Goal: Communication & Community: Answer question/provide support

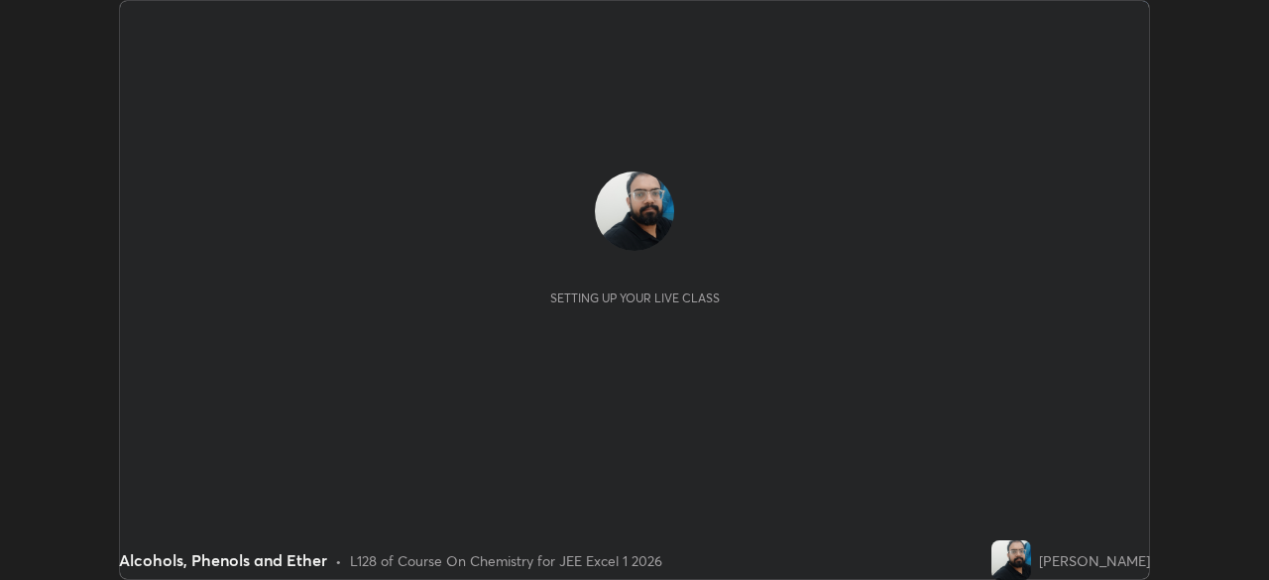
scroll to position [580, 1268]
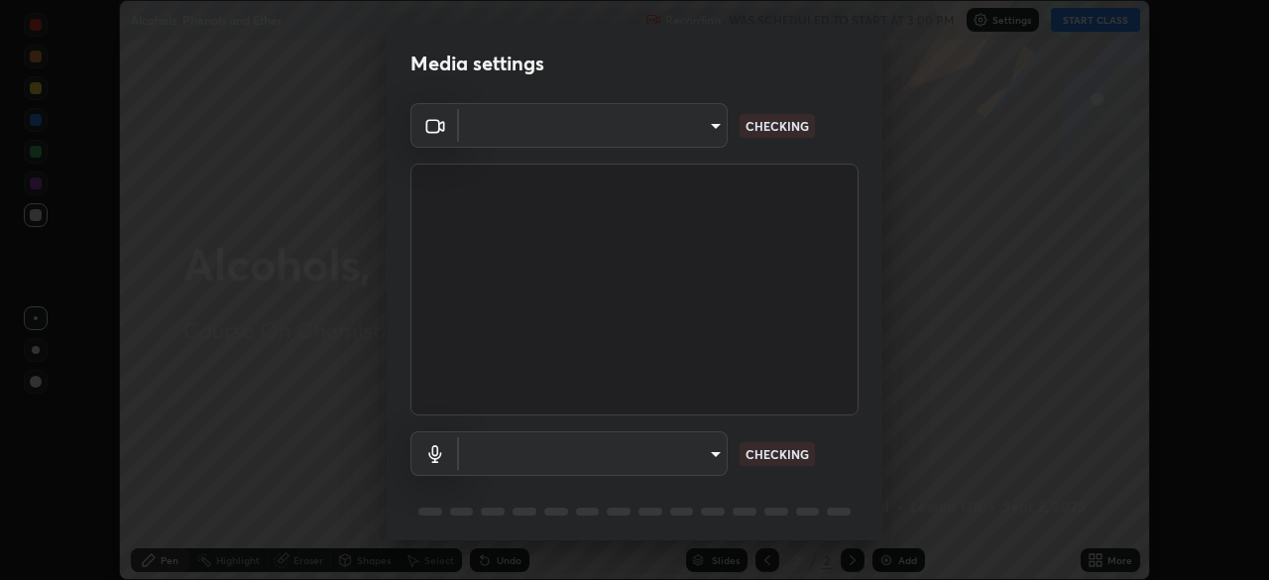
type input "1e49b53be58bf3658c32ba4c8e2538d2601885ca91182b01ba969948c87b8f29"
click at [644, 447] on body "Erase all Alcohols, Phenols and Ether Recording WAS SCHEDULED TO START AT 3:00 …" at bounding box center [634, 290] width 1269 height 580
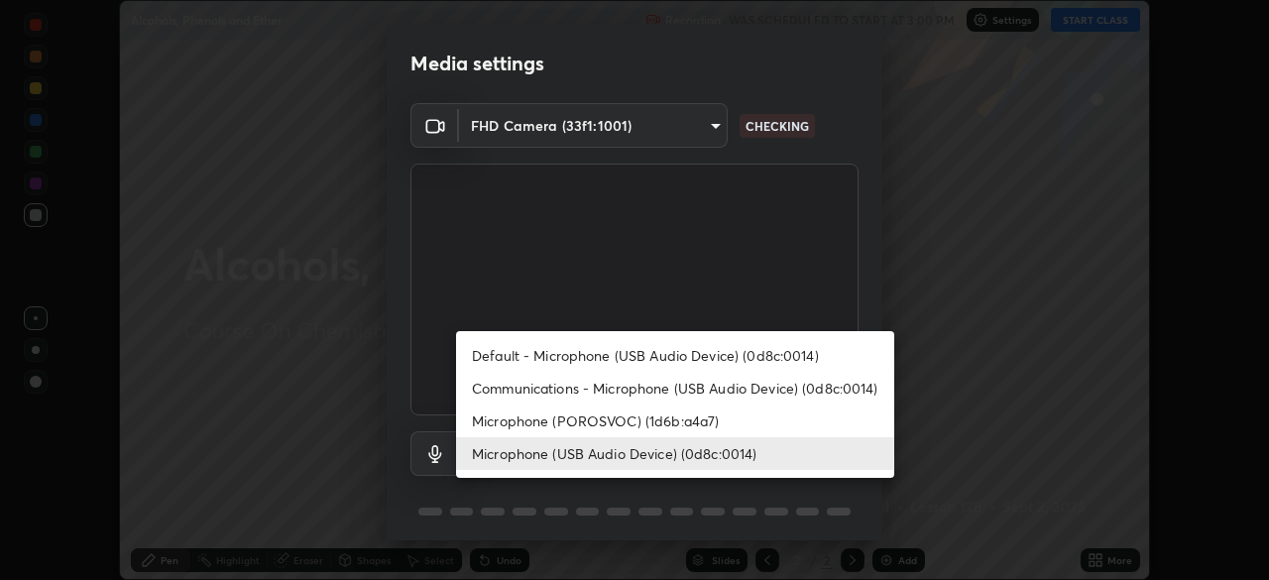
click at [575, 385] on li "Communications - Microphone (USB Audio Device) (0d8c:0014)" at bounding box center [675, 388] width 438 height 33
type input "communications"
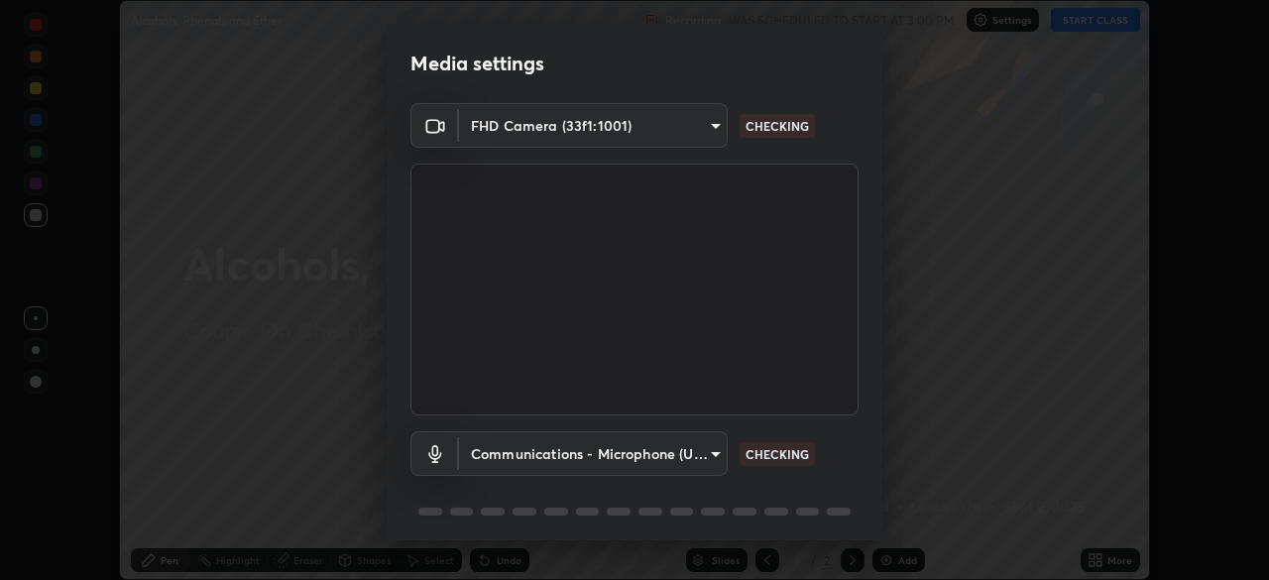
scroll to position [70, 0]
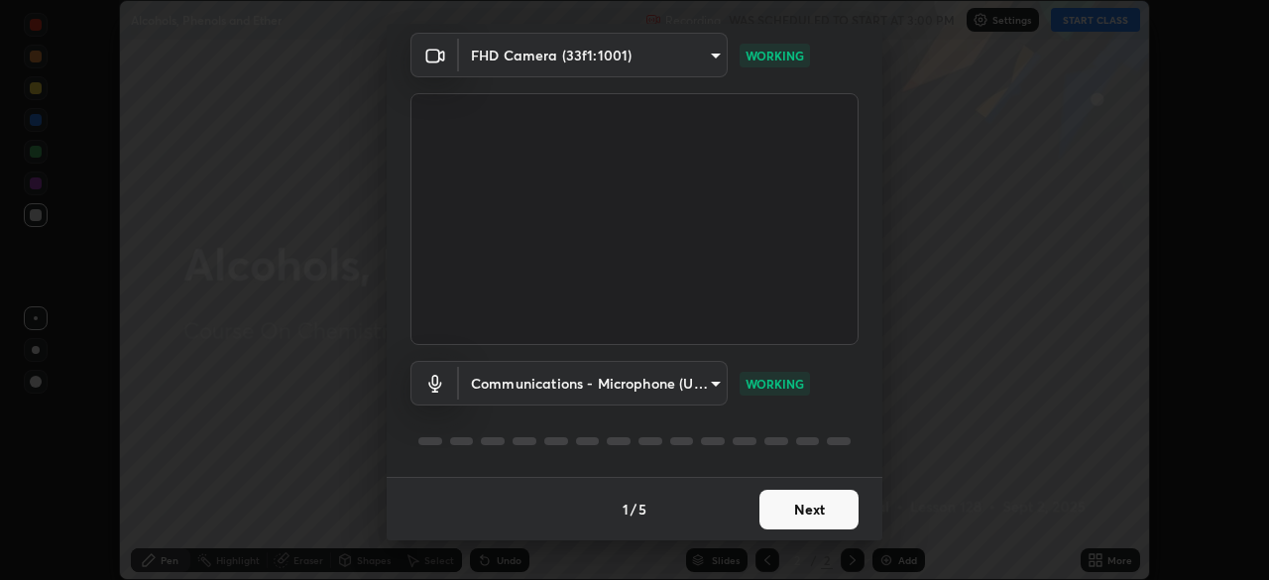
click at [804, 507] on button "Next" at bounding box center [809, 510] width 99 height 40
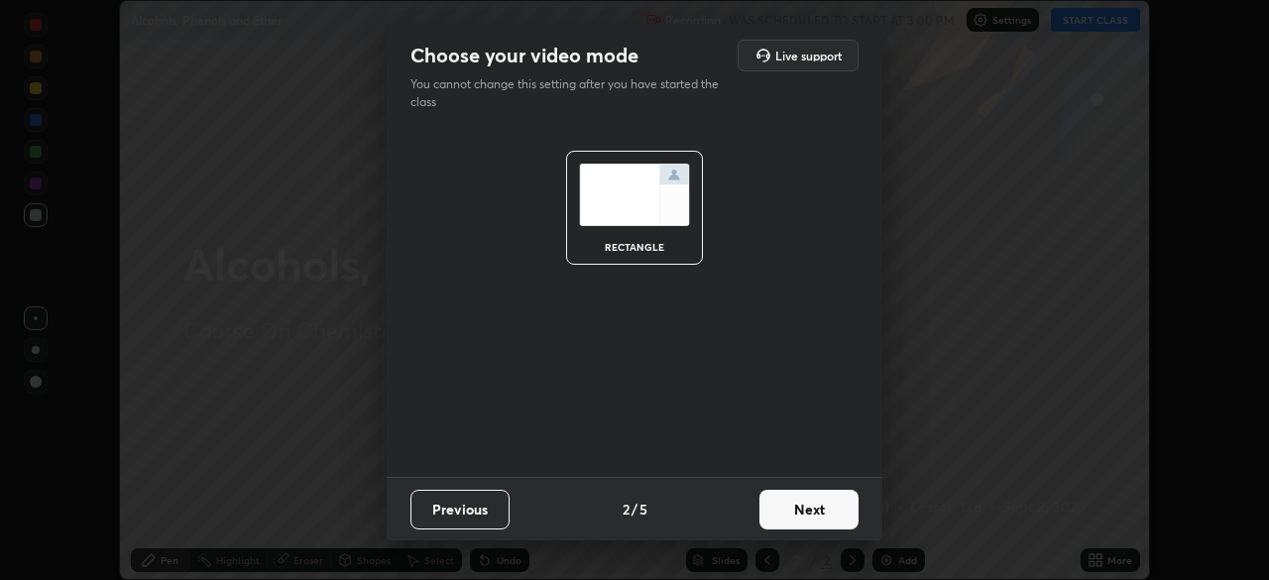
scroll to position [0, 0]
click at [804, 506] on button "Next" at bounding box center [809, 510] width 99 height 40
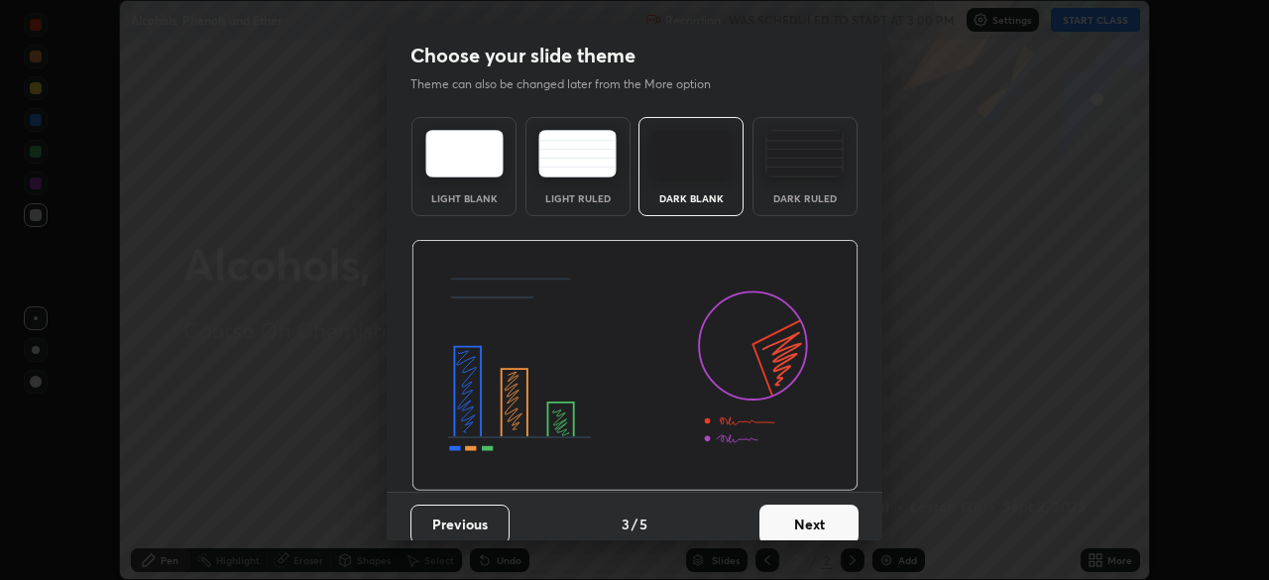
click at [804, 506] on button "Next" at bounding box center [809, 525] width 99 height 40
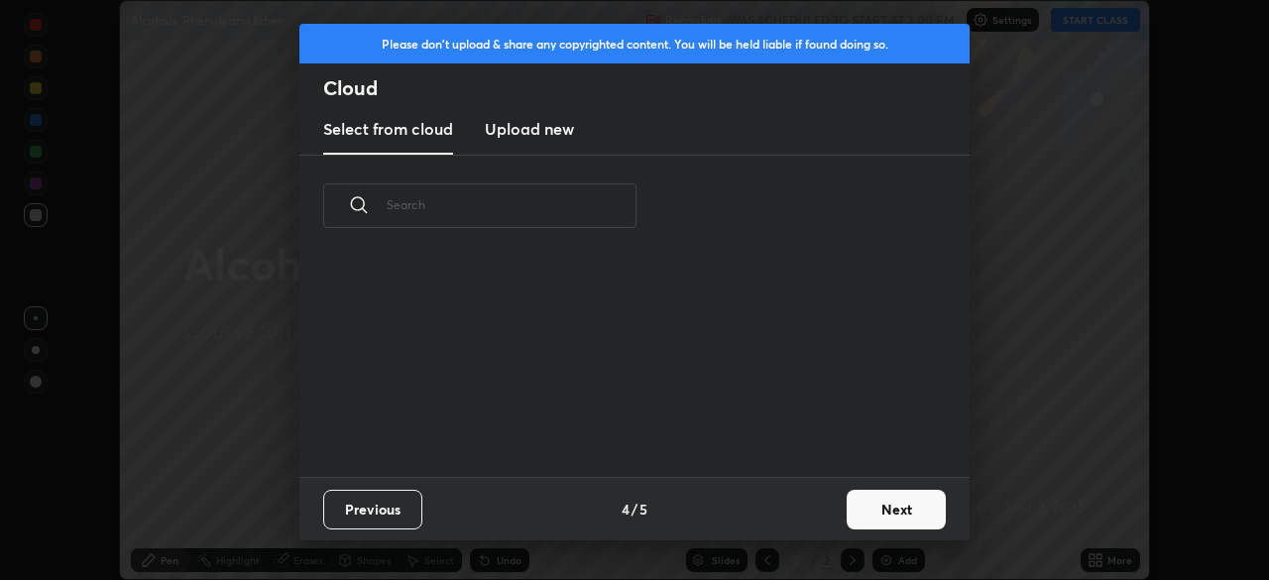
click at [880, 503] on button "Next" at bounding box center [896, 510] width 99 height 40
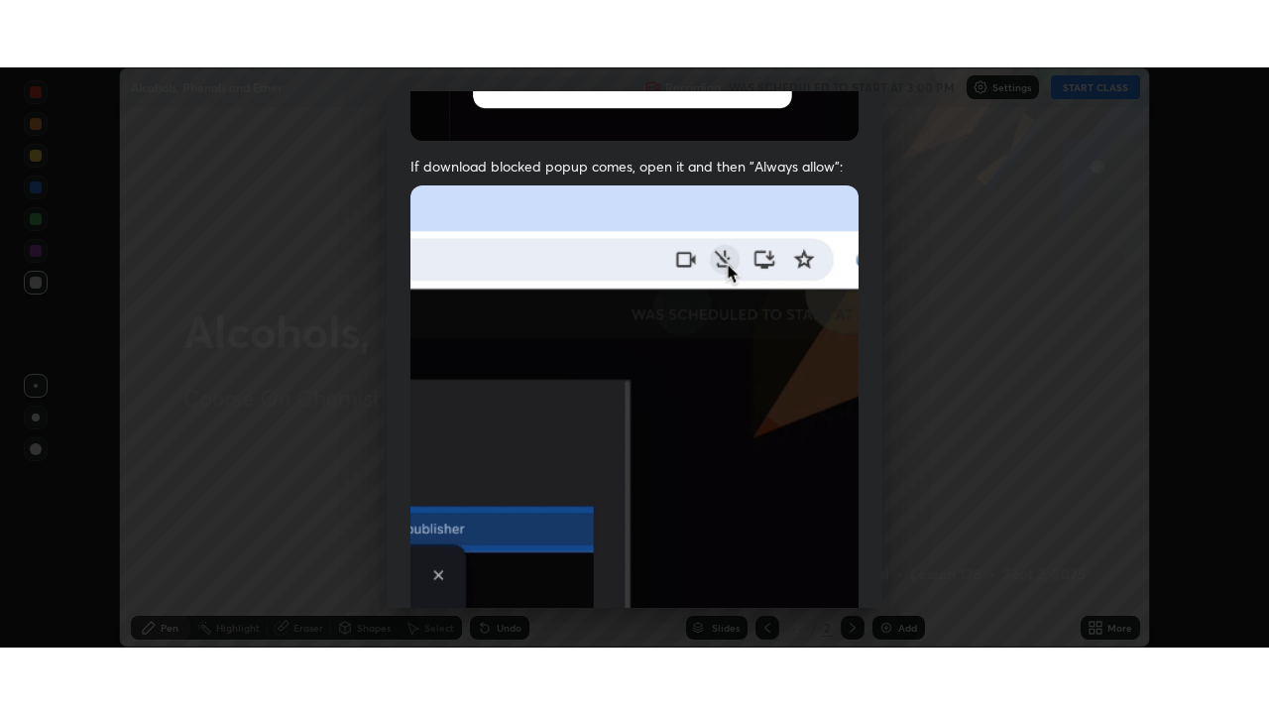
scroll to position [475, 0]
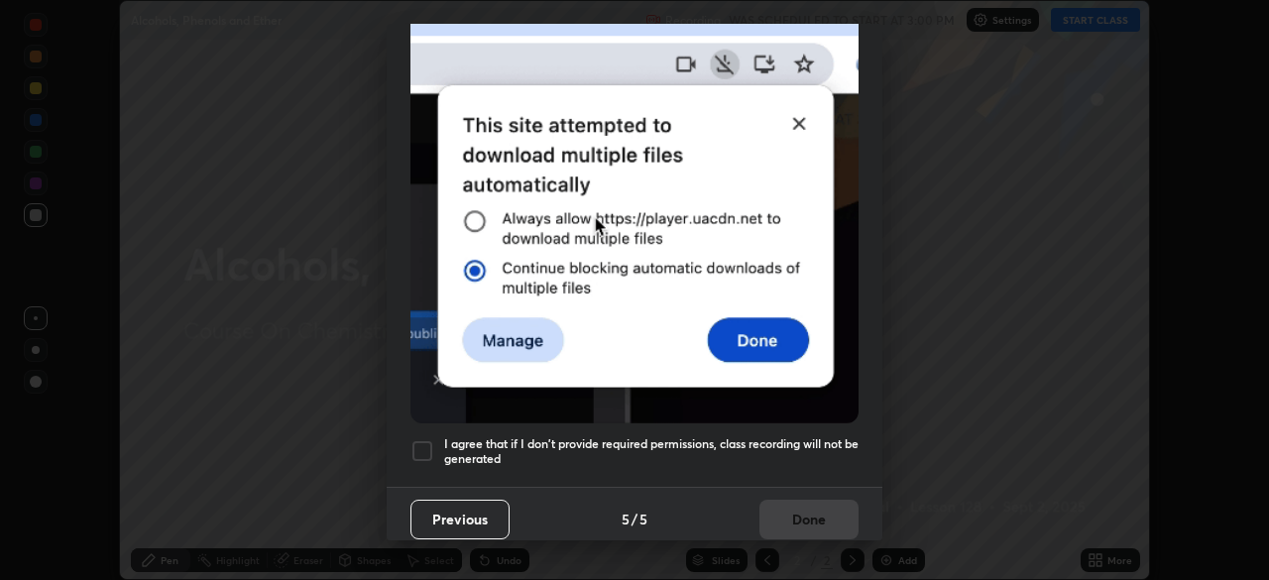
click at [415, 446] on div at bounding box center [422, 451] width 24 height 24
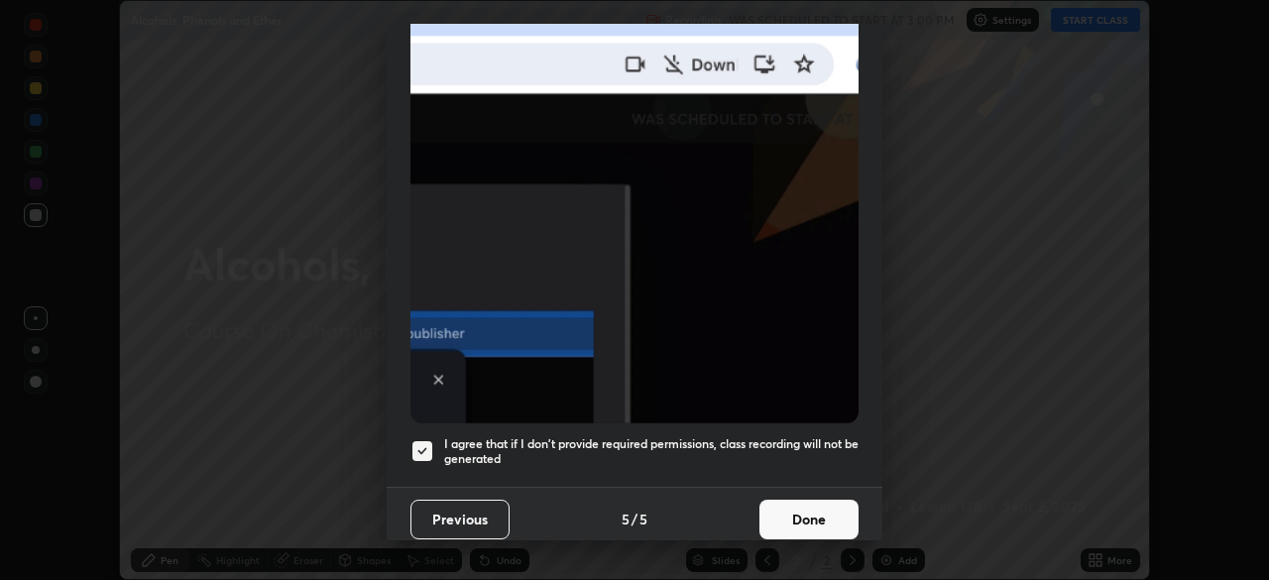
click at [792, 510] on button "Done" at bounding box center [809, 520] width 99 height 40
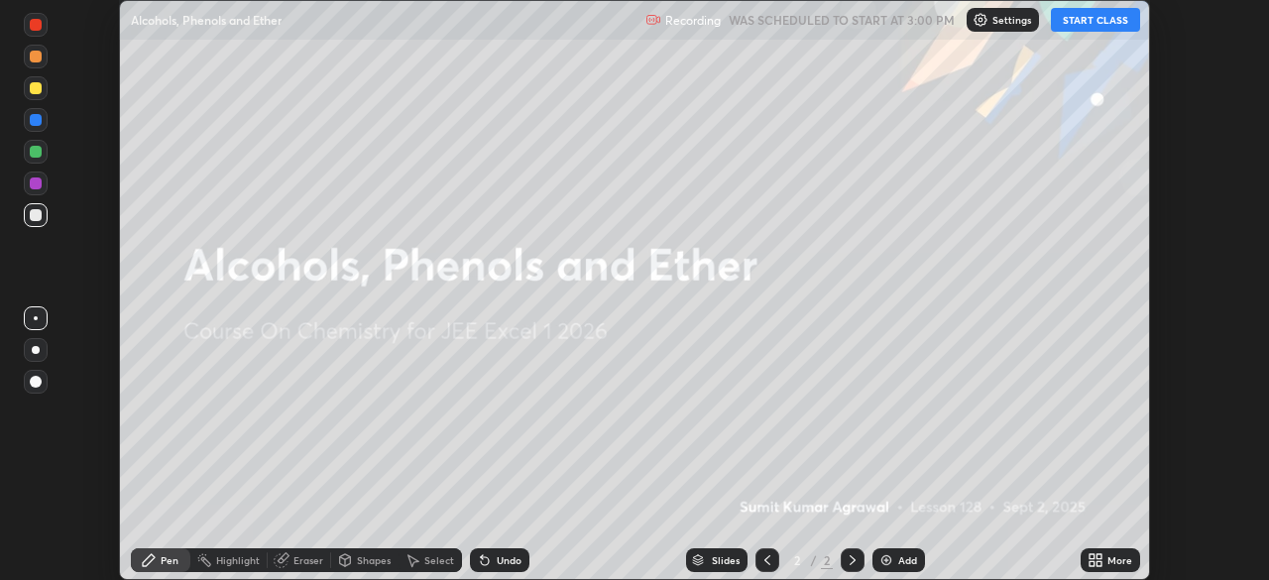
click at [1083, 21] on button "START CLASS" at bounding box center [1095, 20] width 89 height 24
click at [1098, 560] on icon at bounding box center [1096, 560] width 16 height 16
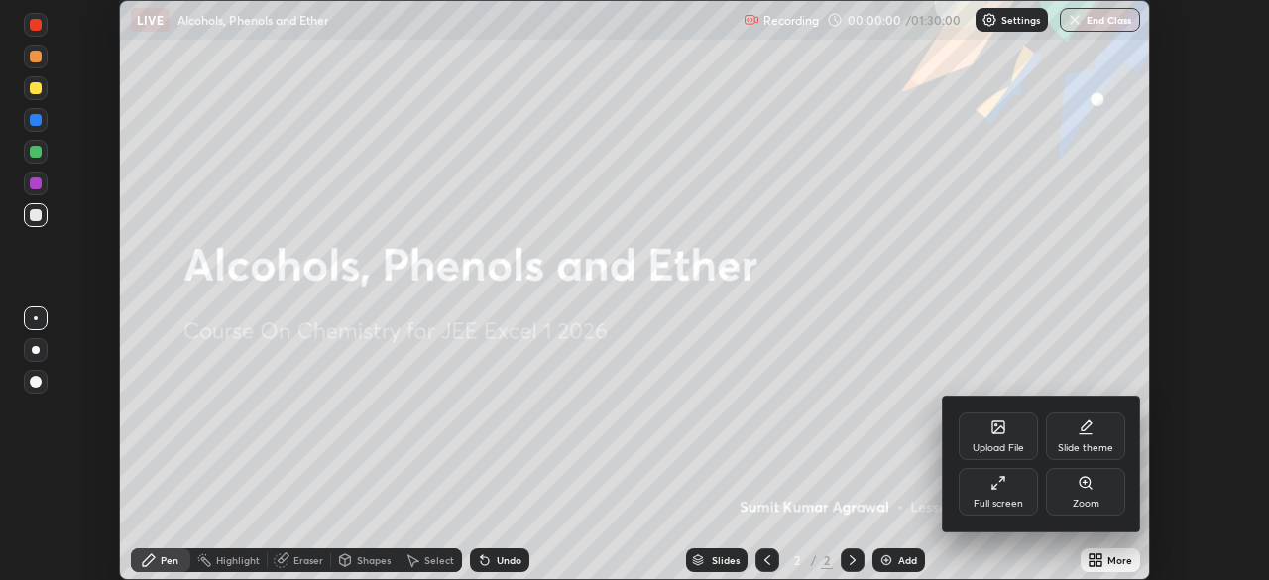
click at [984, 489] on div "Full screen" at bounding box center [998, 492] width 79 height 48
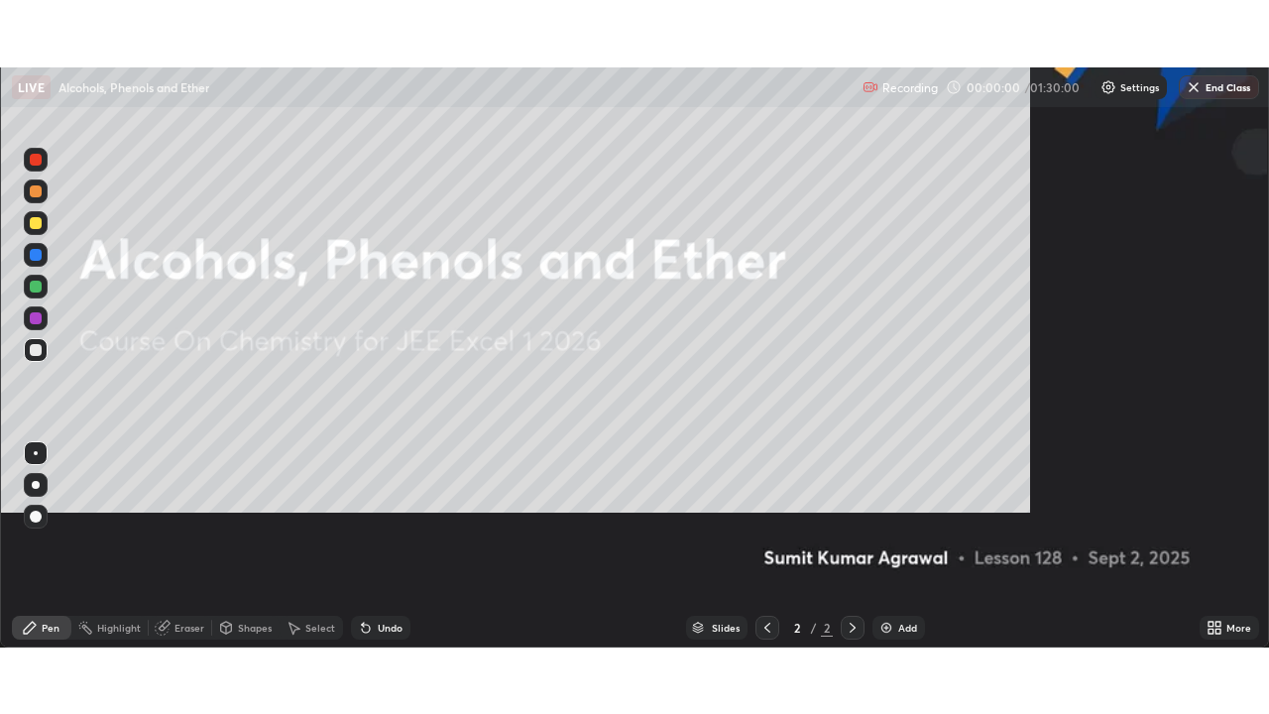
scroll to position [714, 1269]
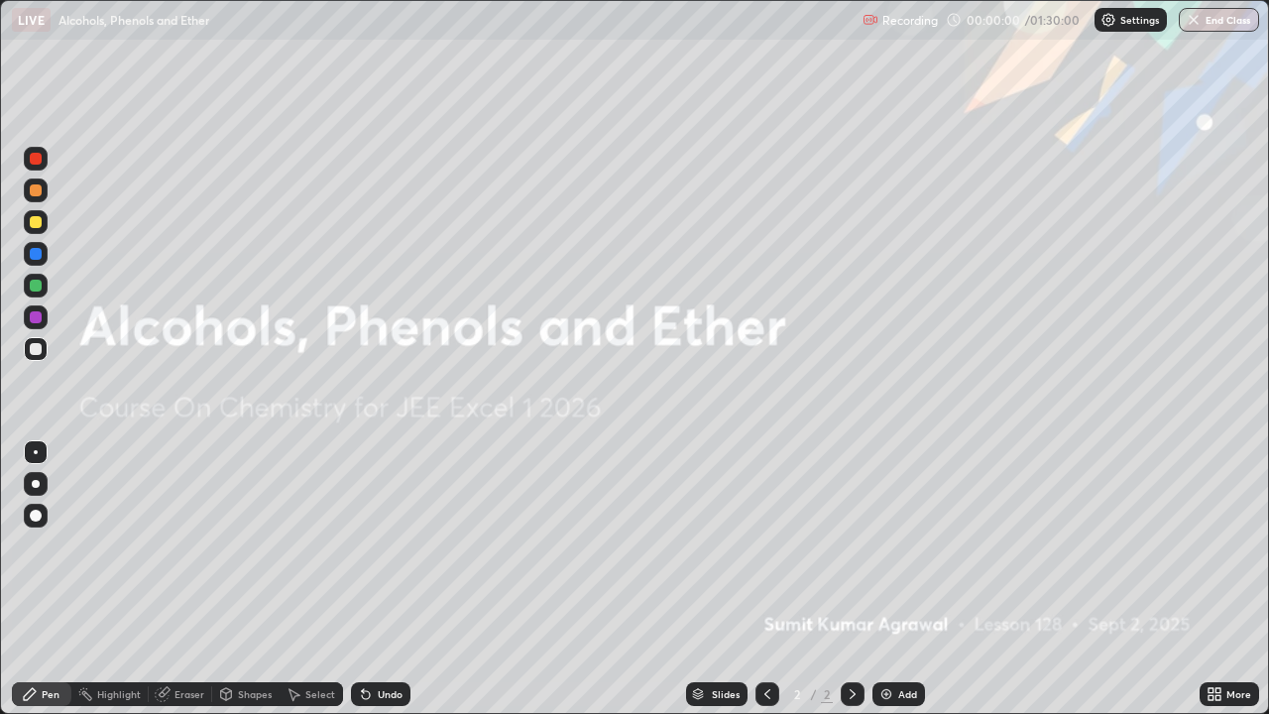
click at [889, 579] on img at bounding box center [887, 694] width 16 height 16
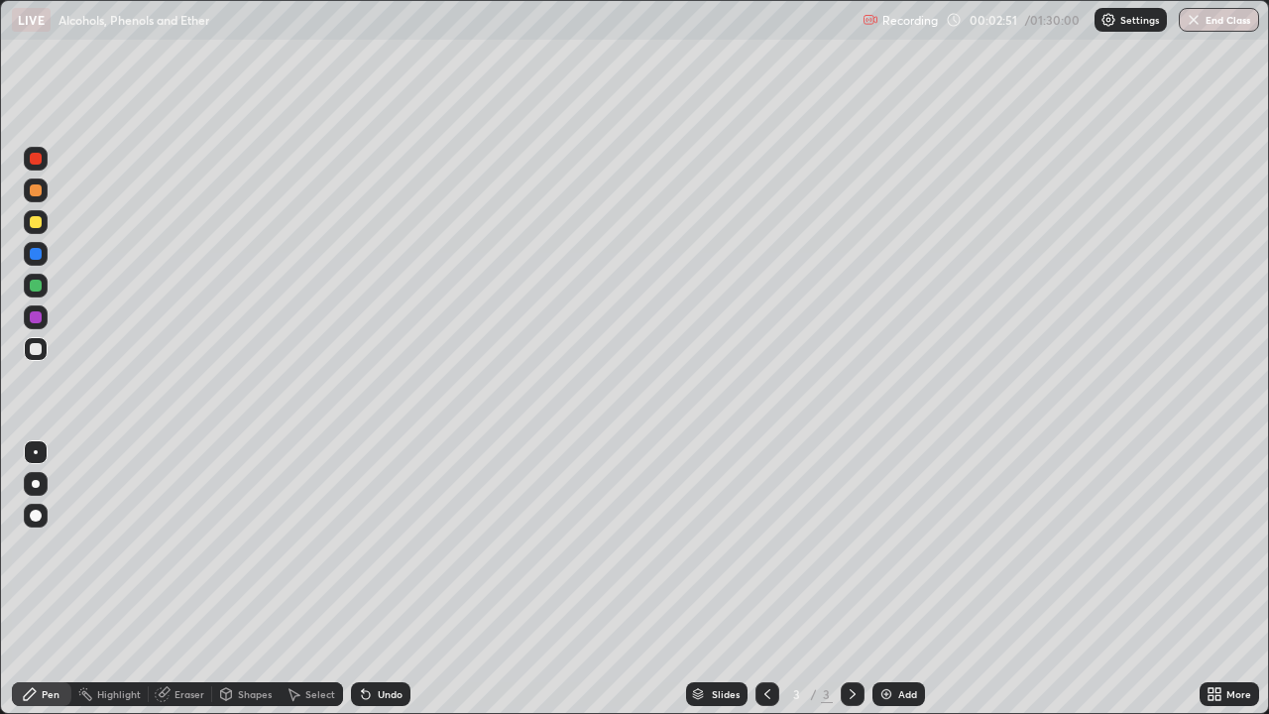
click at [378, 579] on div "Undo" at bounding box center [390, 694] width 25 height 10
click at [399, 579] on div "Undo" at bounding box center [390, 694] width 25 height 10
click at [394, 579] on div "Undo" at bounding box center [390, 694] width 25 height 10
click at [373, 579] on div "Undo" at bounding box center [380, 694] width 59 height 24
click at [363, 579] on icon at bounding box center [366, 695] width 8 height 8
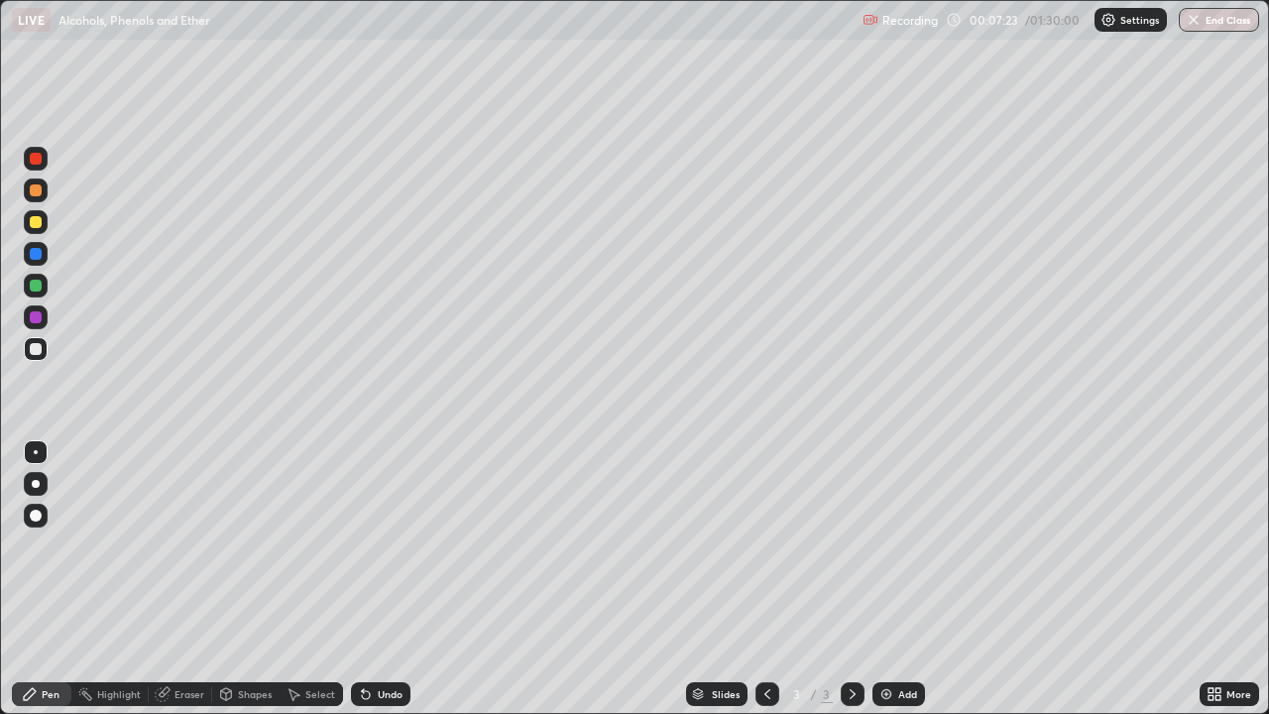
click at [894, 579] on div "Add" at bounding box center [899, 694] width 53 height 24
click at [378, 579] on div "Undo" at bounding box center [390, 694] width 25 height 10
click at [375, 579] on div "Undo" at bounding box center [380, 694] width 59 height 24
click at [374, 579] on div "Undo" at bounding box center [380, 694] width 59 height 24
click at [363, 579] on icon at bounding box center [366, 695] width 8 height 8
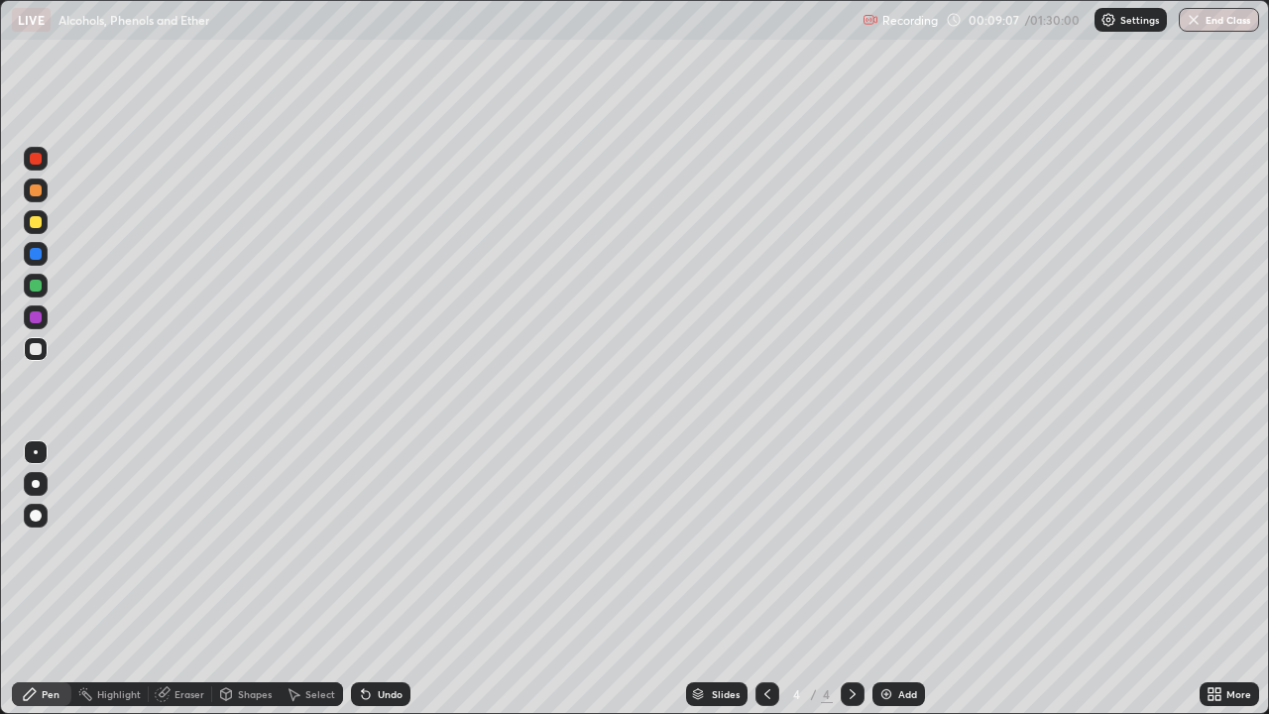
click at [377, 579] on div "Undo" at bounding box center [380, 694] width 59 height 24
click at [385, 579] on div "Undo" at bounding box center [390, 694] width 25 height 10
click at [386, 579] on div "Undo" at bounding box center [390, 694] width 25 height 10
click at [391, 579] on div "Undo" at bounding box center [380, 694] width 59 height 24
click at [394, 579] on div "Undo" at bounding box center [380, 694] width 59 height 24
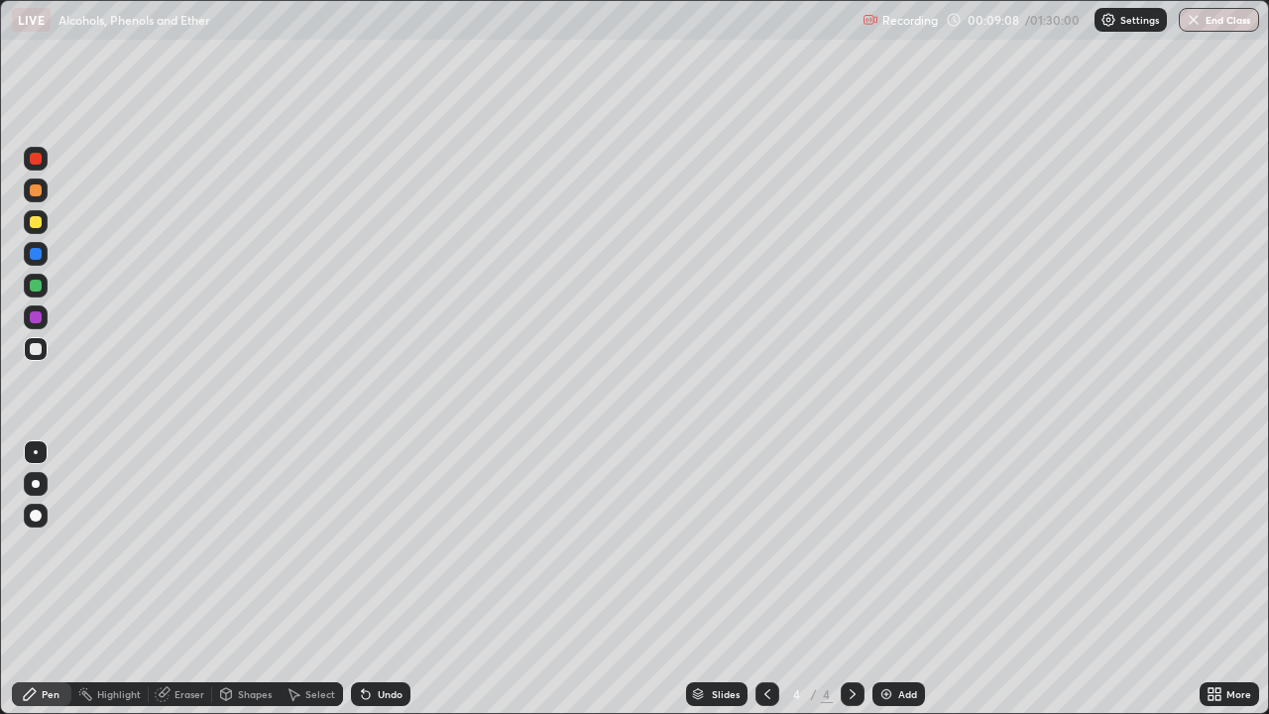
click at [405, 579] on div "Undo" at bounding box center [380, 694] width 59 height 24
click at [894, 579] on div "Add" at bounding box center [899, 694] width 53 height 24
click at [378, 579] on div "Undo" at bounding box center [390, 694] width 25 height 10
click at [907, 579] on div "Add" at bounding box center [907, 694] width 19 height 10
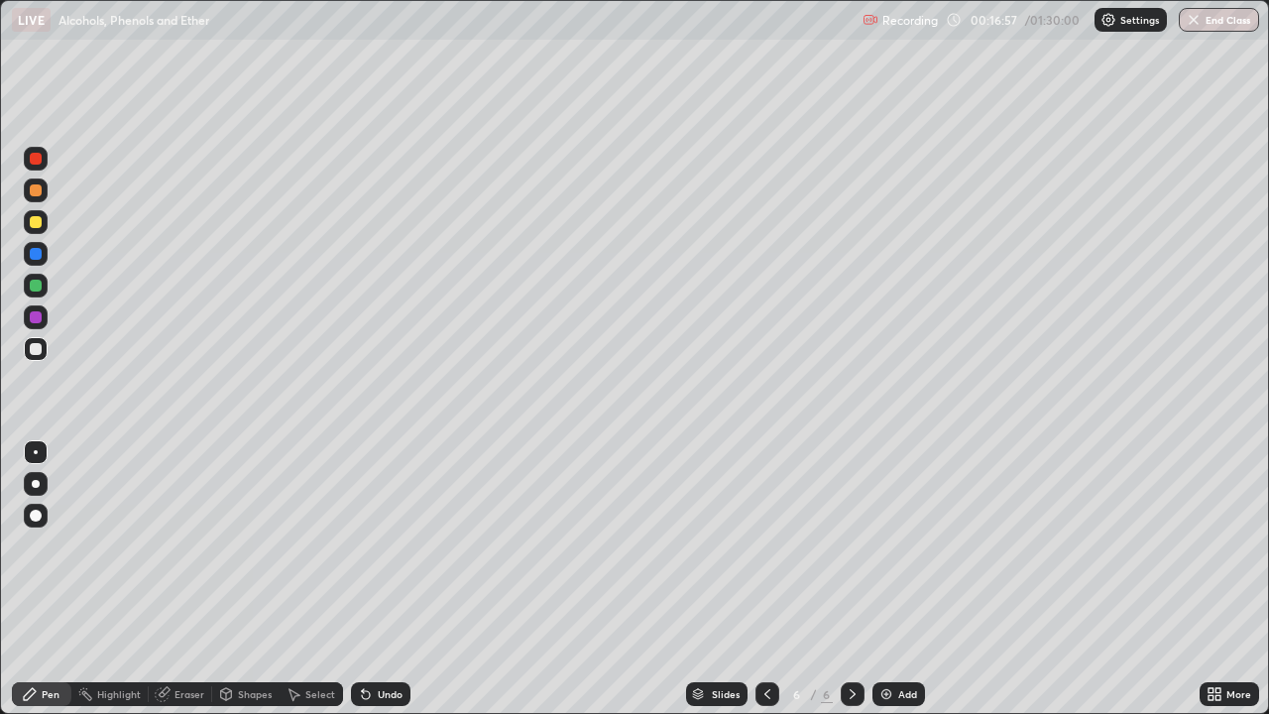
click at [382, 579] on div "Undo" at bounding box center [380, 694] width 59 height 24
click at [386, 579] on div "Undo" at bounding box center [380, 694] width 59 height 24
click at [385, 579] on div "Undo" at bounding box center [390, 694] width 25 height 10
click at [380, 579] on div "Undo" at bounding box center [380, 694] width 59 height 24
click at [763, 579] on icon at bounding box center [768, 694] width 16 height 16
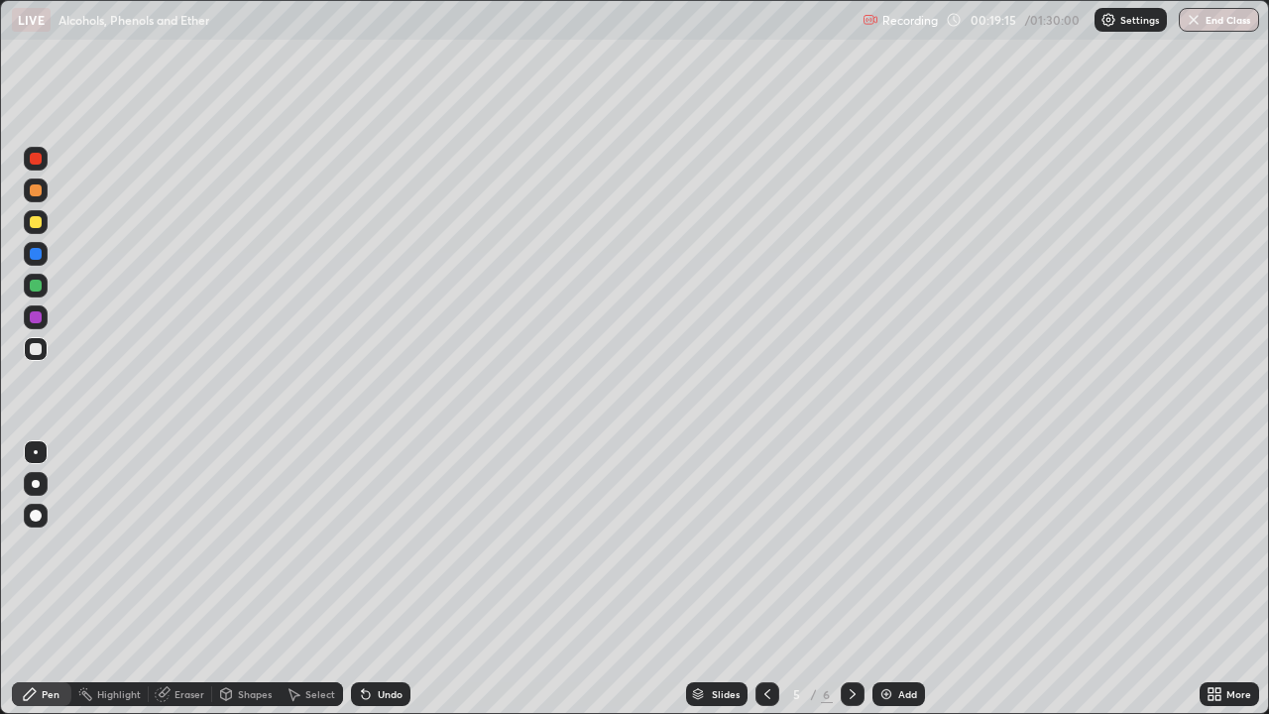
click at [762, 579] on div at bounding box center [768, 694] width 24 height 24
click at [765, 579] on icon at bounding box center [768, 694] width 16 height 16
click at [851, 579] on icon at bounding box center [853, 694] width 16 height 16
click at [852, 579] on icon at bounding box center [853, 694] width 16 height 16
click at [851, 579] on icon at bounding box center [853, 694] width 16 height 16
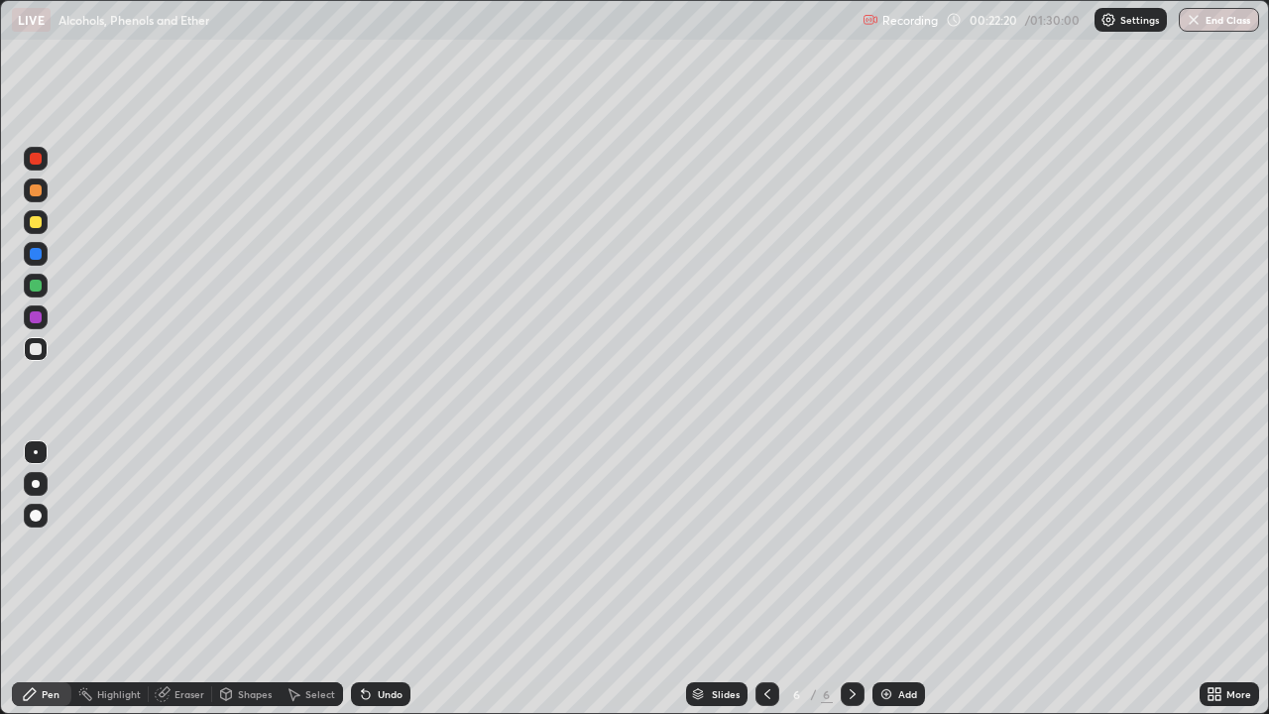
click at [899, 579] on div "Add" at bounding box center [907, 694] width 19 height 10
click at [381, 579] on div "Undo" at bounding box center [380, 694] width 59 height 24
click at [404, 579] on div "Undo" at bounding box center [380, 694] width 59 height 24
click at [396, 579] on div "Undo" at bounding box center [380, 694] width 59 height 24
click at [388, 579] on div "Undo" at bounding box center [380, 694] width 59 height 24
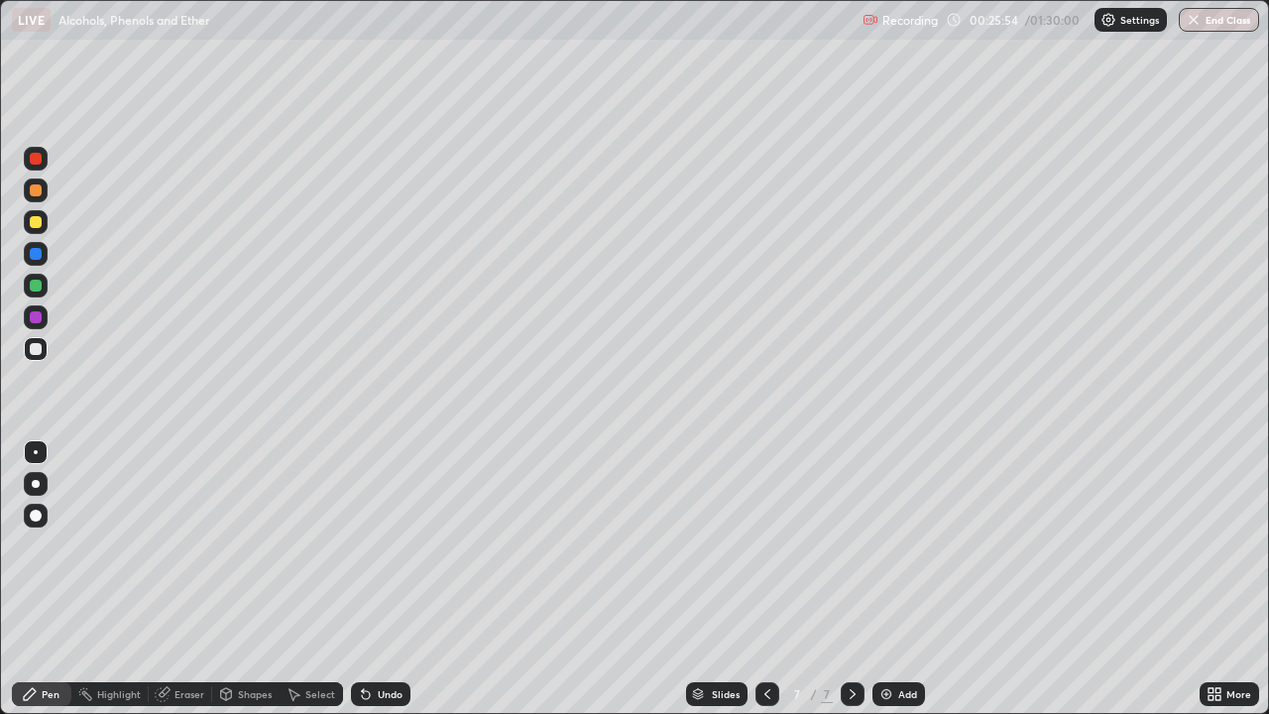
click at [891, 579] on img at bounding box center [887, 694] width 16 height 16
click at [402, 579] on div "Undo" at bounding box center [380, 694] width 59 height 24
click at [764, 579] on icon at bounding box center [767, 694] width 6 height 10
click at [849, 579] on icon at bounding box center [853, 694] width 16 height 16
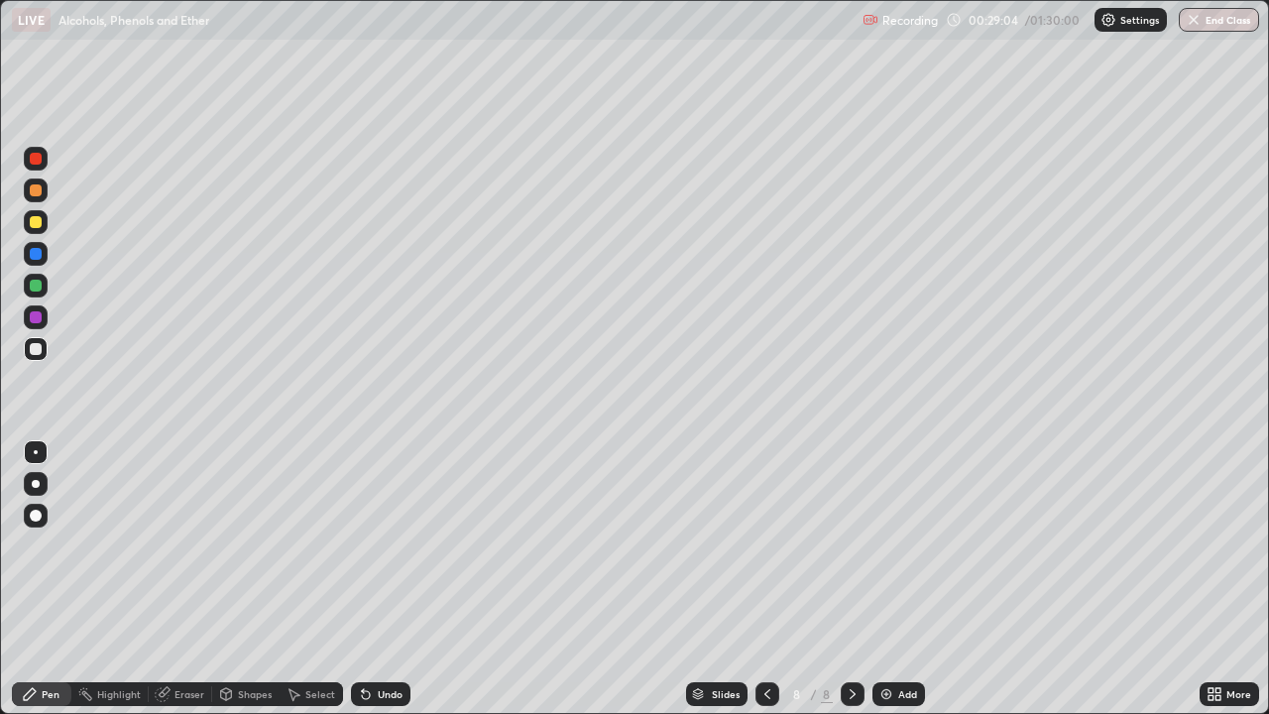
click at [378, 579] on div "Undo" at bounding box center [390, 694] width 25 height 10
click at [363, 579] on icon at bounding box center [366, 695] width 8 height 8
click at [894, 579] on div "Add" at bounding box center [899, 694] width 53 height 24
click at [383, 579] on div "Undo" at bounding box center [390, 694] width 25 height 10
click at [387, 579] on div "Undo" at bounding box center [390, 694] width 25 height 10
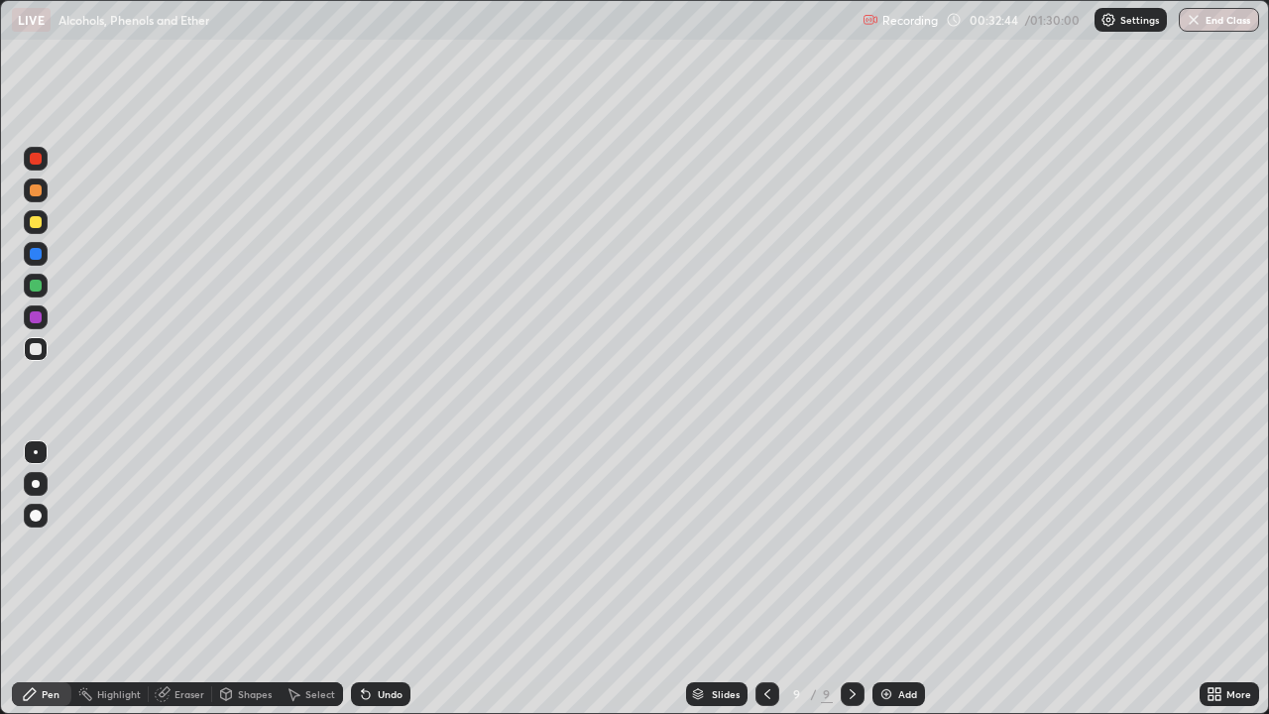
click at [382, 579] on div "Undo" at bounding box center [380, 694] width 59 height 24
click at [378, 579] on div "Undo" at bounding box center [380, 694] width 59 height 24
click at [391, 579] on div "Undo" at bounding box center [390, 694] width 25 height 10
click at [172, 579] on div "Eraser" at bounding box center [180, 694] width 63 height 24
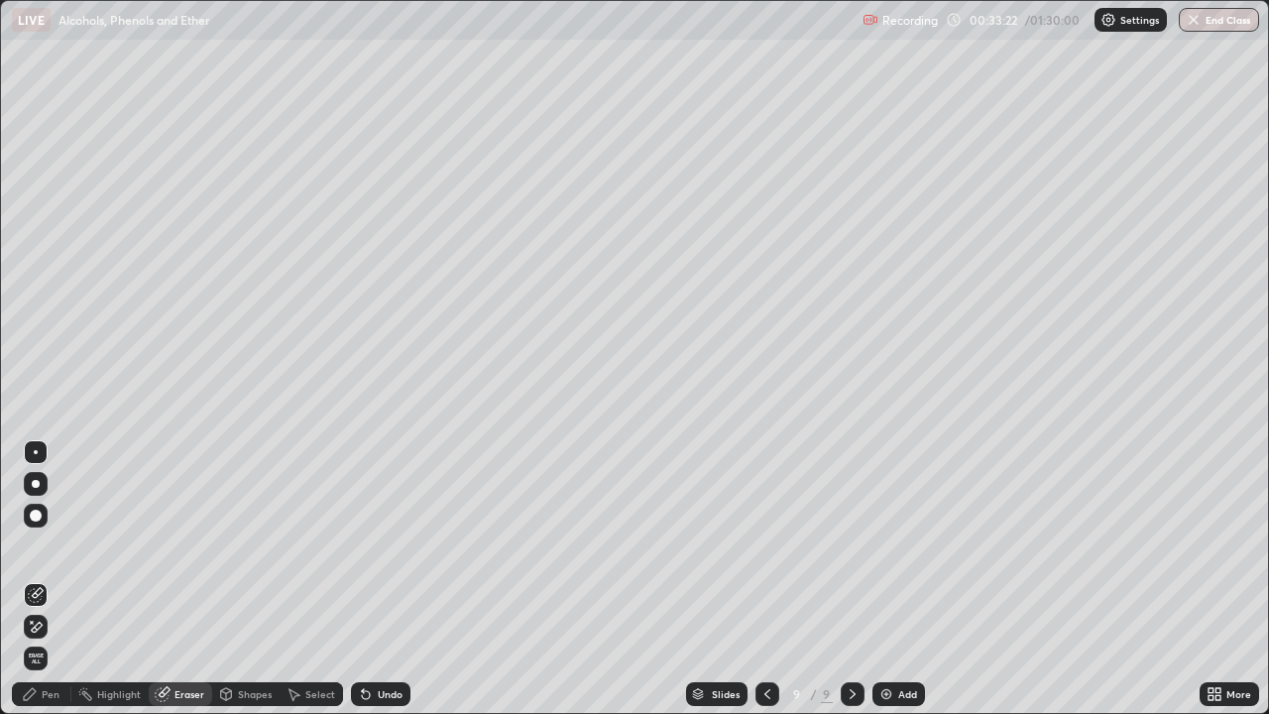
click at [47, 579] on div "Pen" at bounding box center [51, 694] width 18 height 10
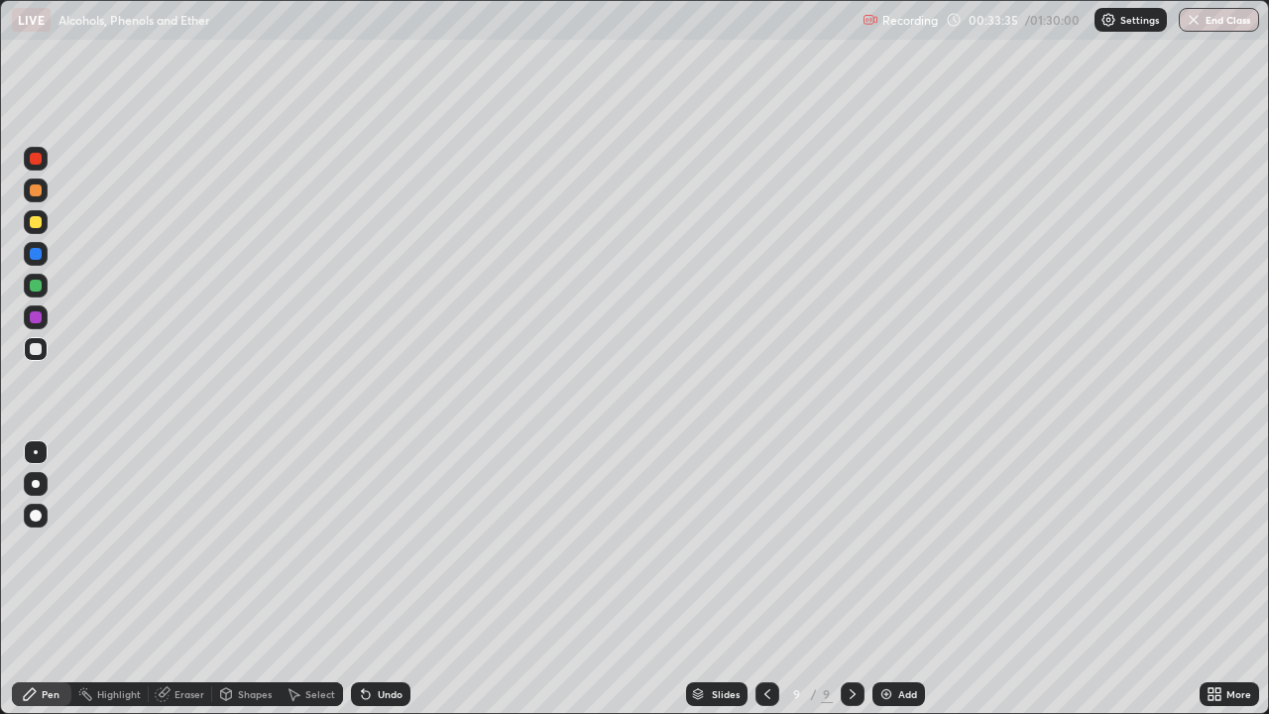
click at [181, 579] on div "Eraser" at bounding box center [190, 694] width 30 height 10
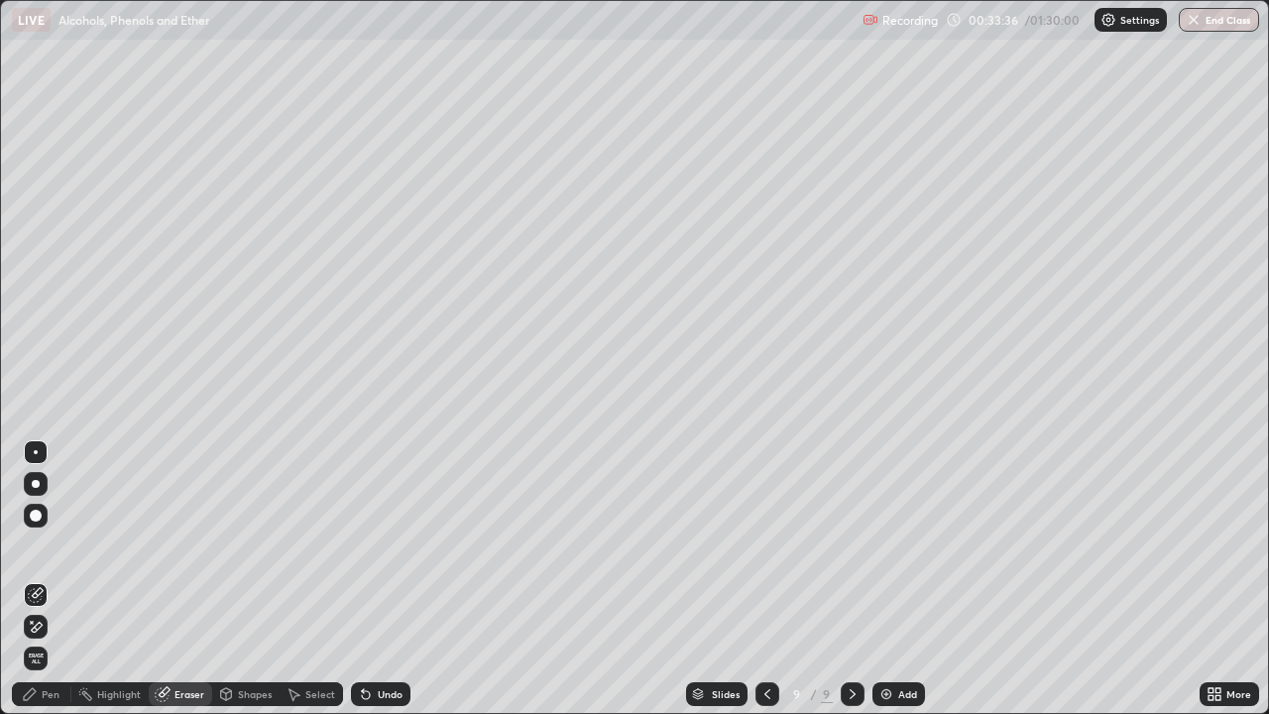
click at [38, 579] on icon at bounding box center [30, 694] width 16 height 16
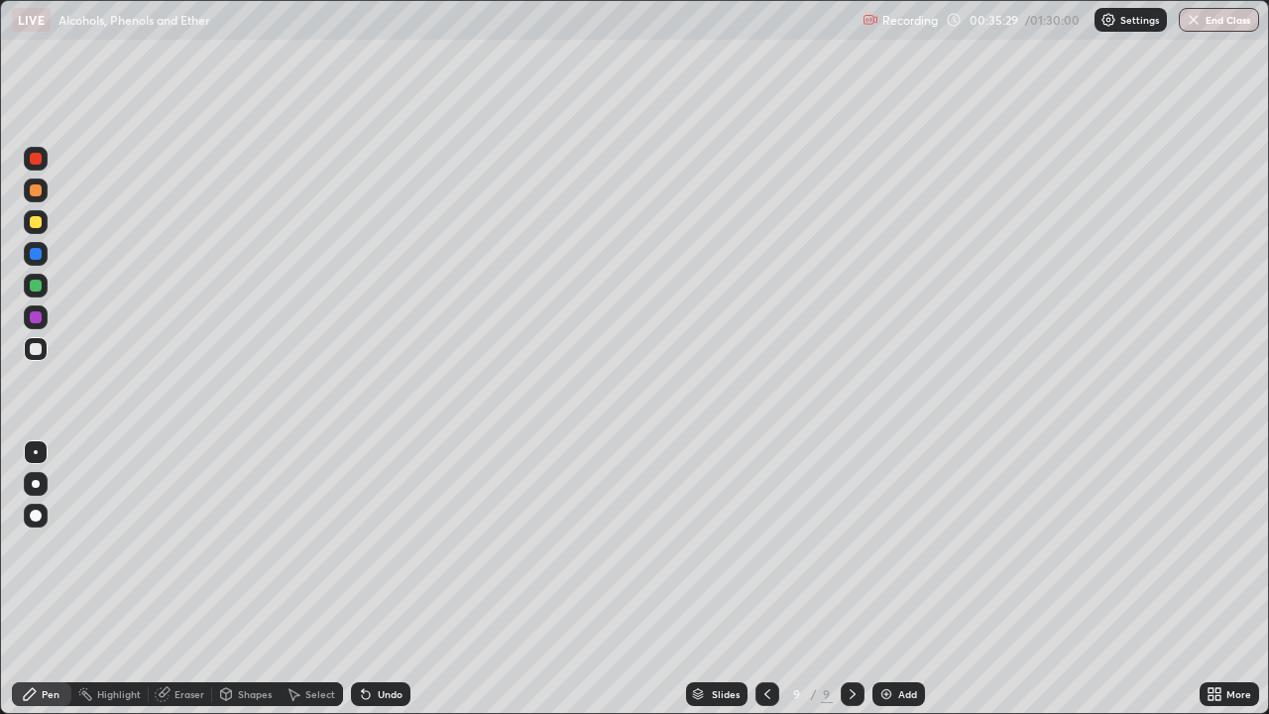
click at [387, 579] on div "Undo" at bounding box center [390, 694] width 25 height 10
click at [386, 579] on div "Undo" at bounding box center [390, 694] width 25 height 10
click at [389, 579] on div "Undo" at bounding box center [380, 694] width 59 height 24
click at [384, 579] on div "Undo" at bounding box center [390, 694] width 25 height 10
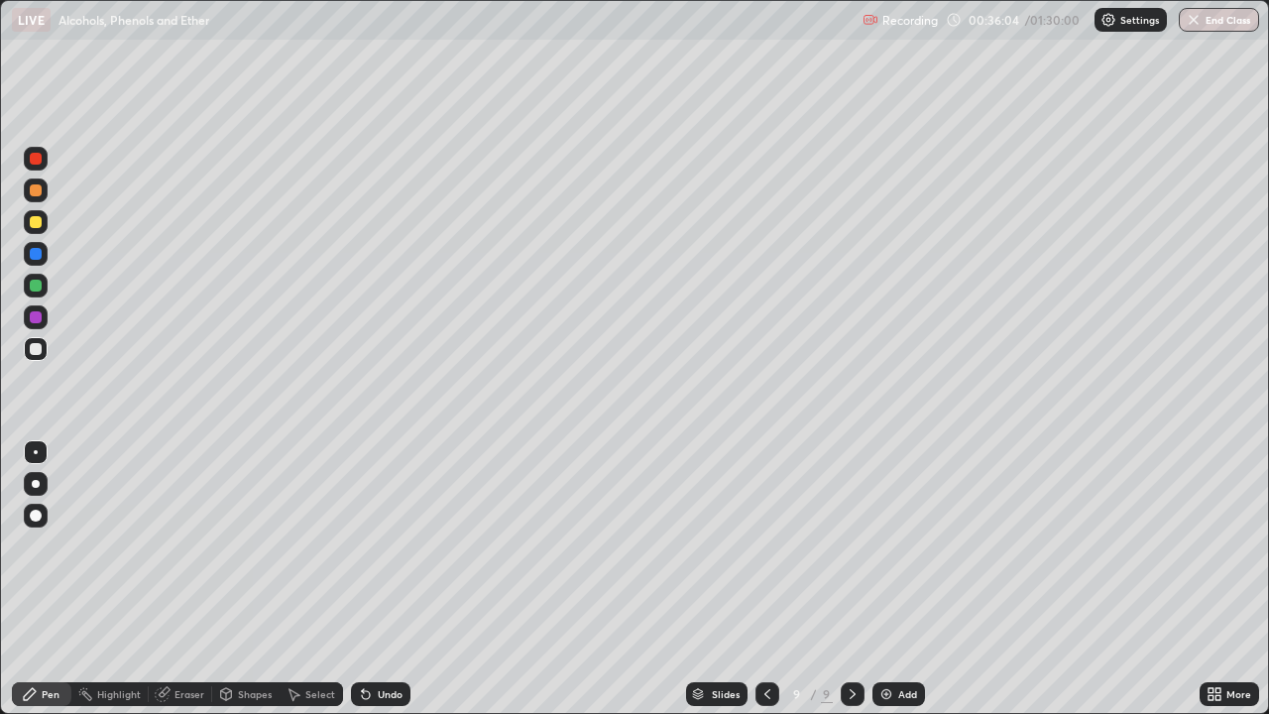
click at [381, 579] on div "Undo" at bounding box center [380, 694] width 59 height 24
click at [384, 579] on div "Undo" at bounding box center [380, 694] width 59 height 24
click at [904, 579] on div "Add" at bounding box center [907, 694] width 19 height 10
click at [378, 579] on div "Undo" at bounding box center [390, 694] width 25 height 10
click at [385, 579] on div "Undo" at bounding box center [380, 694] width 59 height 24
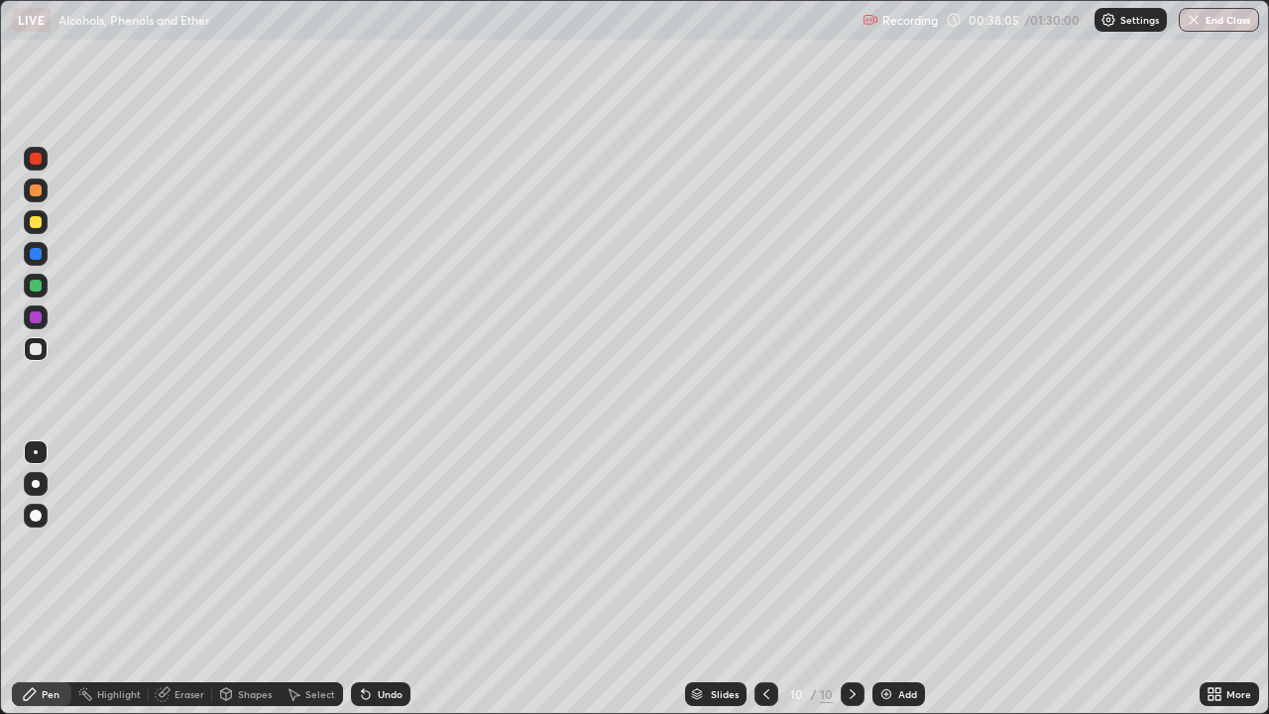
click at [388, 579] on div "Undo" at bounding box center [376, 694] width 67 height 40
click at [387, 579] on div "Undo" at bounding box center [390, 694] width 25 height 10
click at [391, 579] on div "Undo" at bounding box center [390, 694] width 25 height 10
click at [392, 579] on div "Undo" at bounding box center [390, 694] width 25 height 10
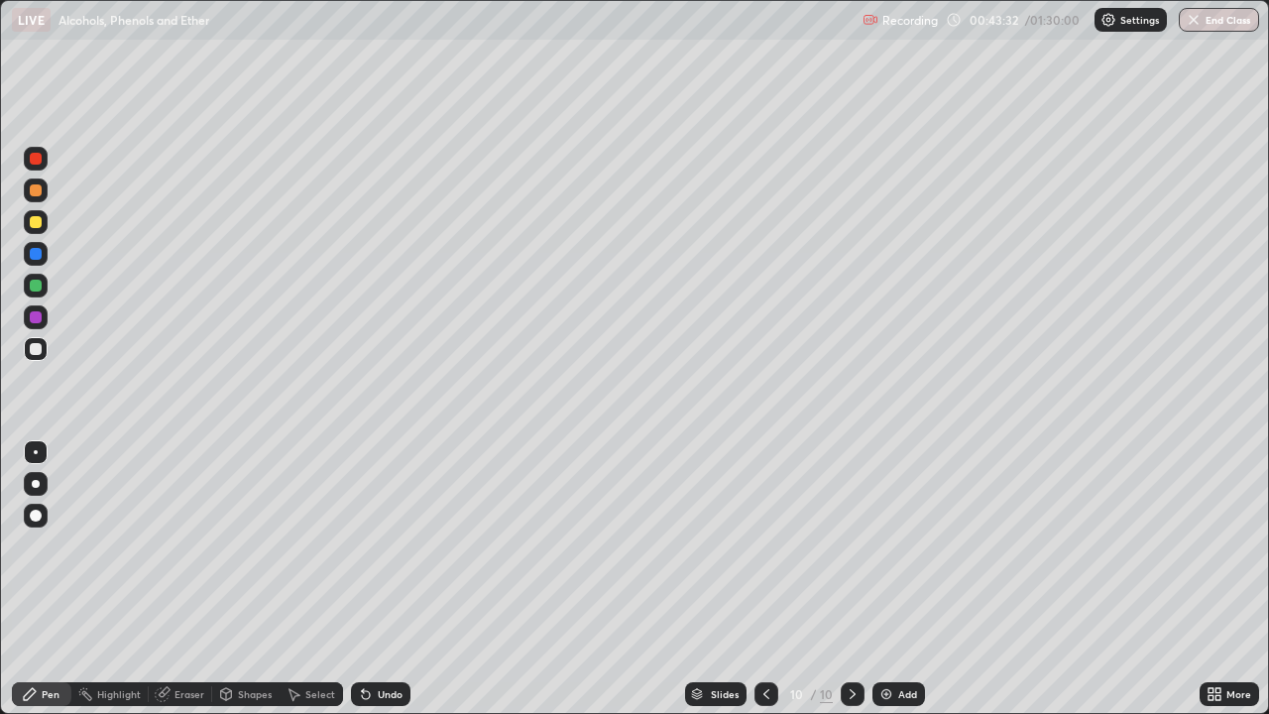
click at [713, 579] on div "Slides" at bounding box center [725, 694] width 28 height 10
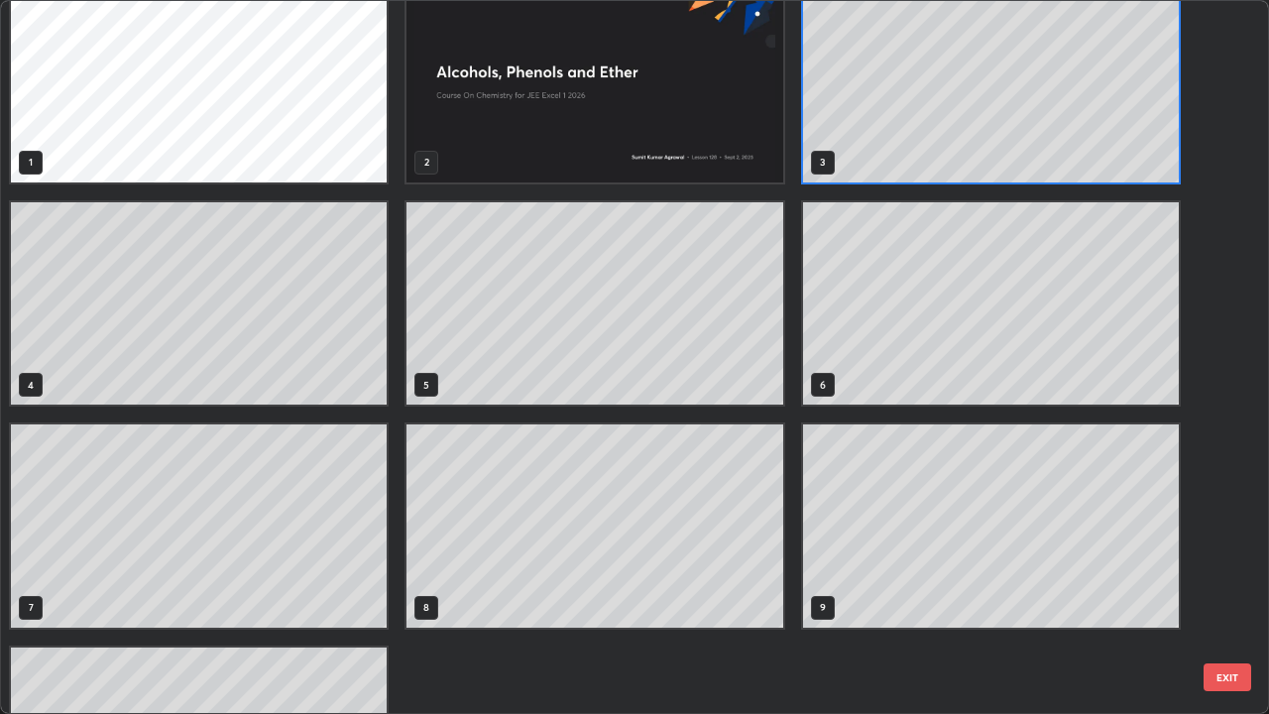
scroll to position [0, 0]
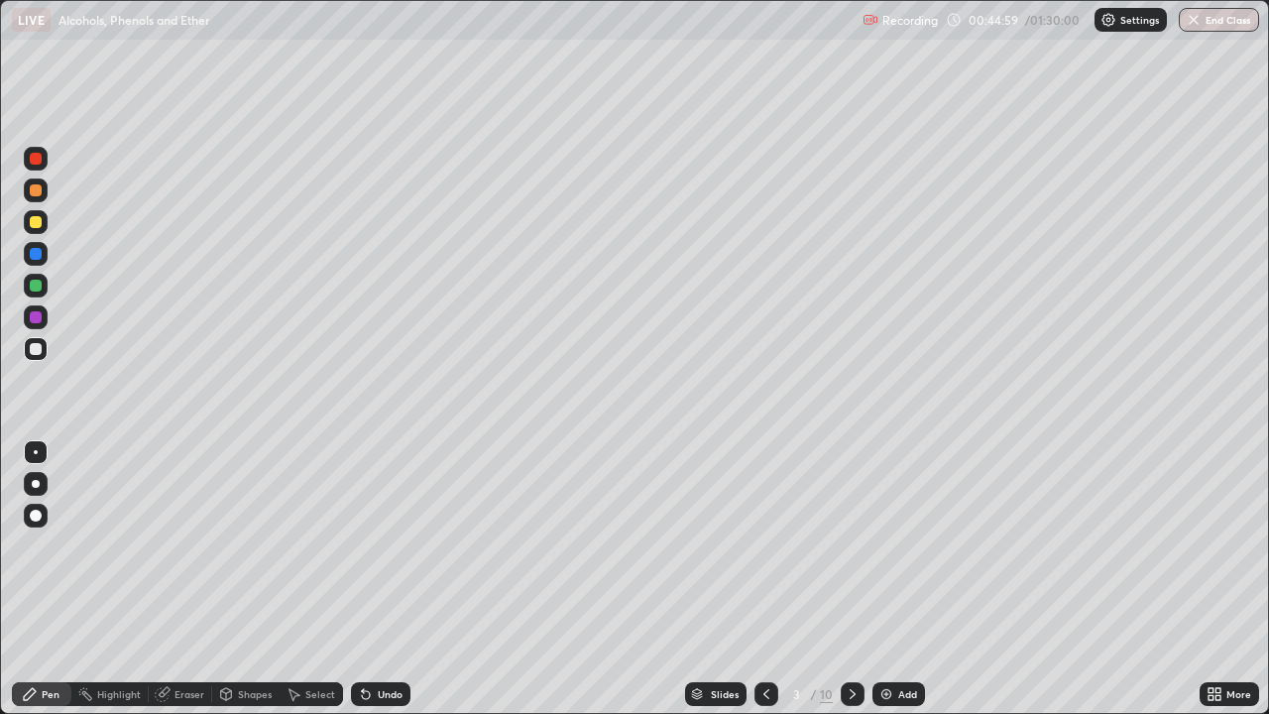
click at [180, 579] on div "Eraser" at bounding box center [190, 694] width 30 height 10
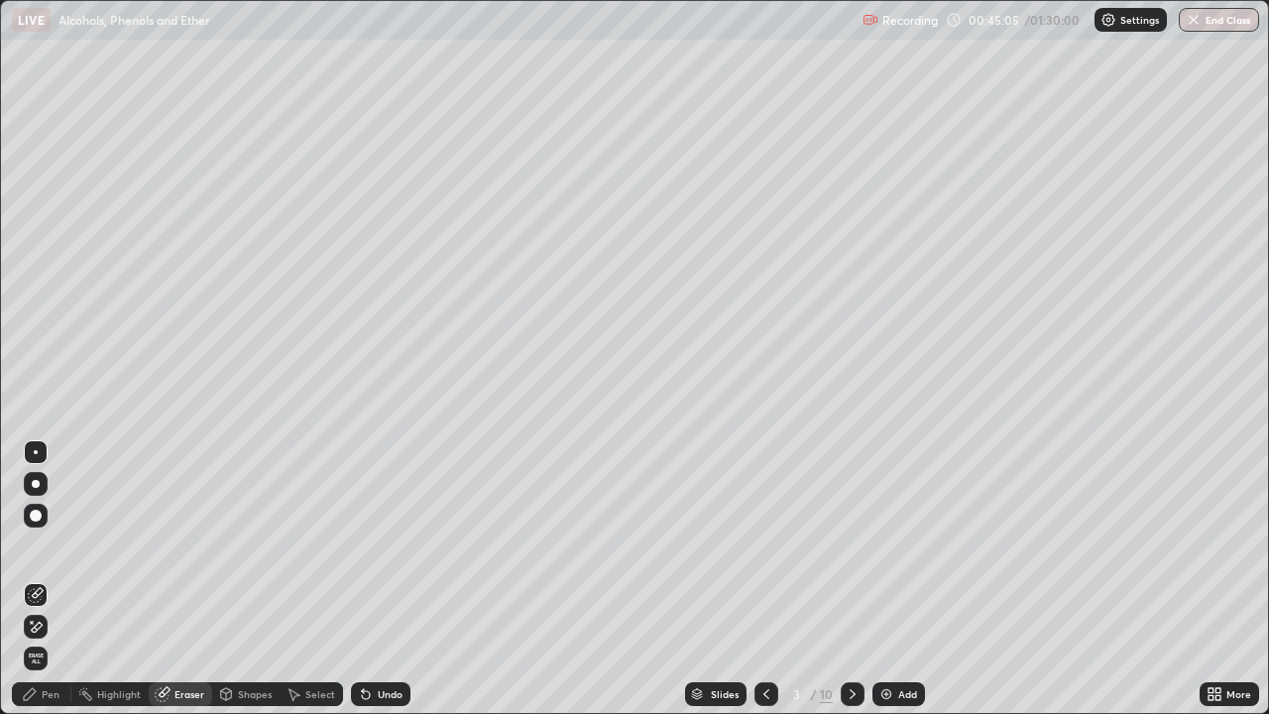
click at [44, 579] on div "Pen" at bounding box center [51, 694] width 18 height 10
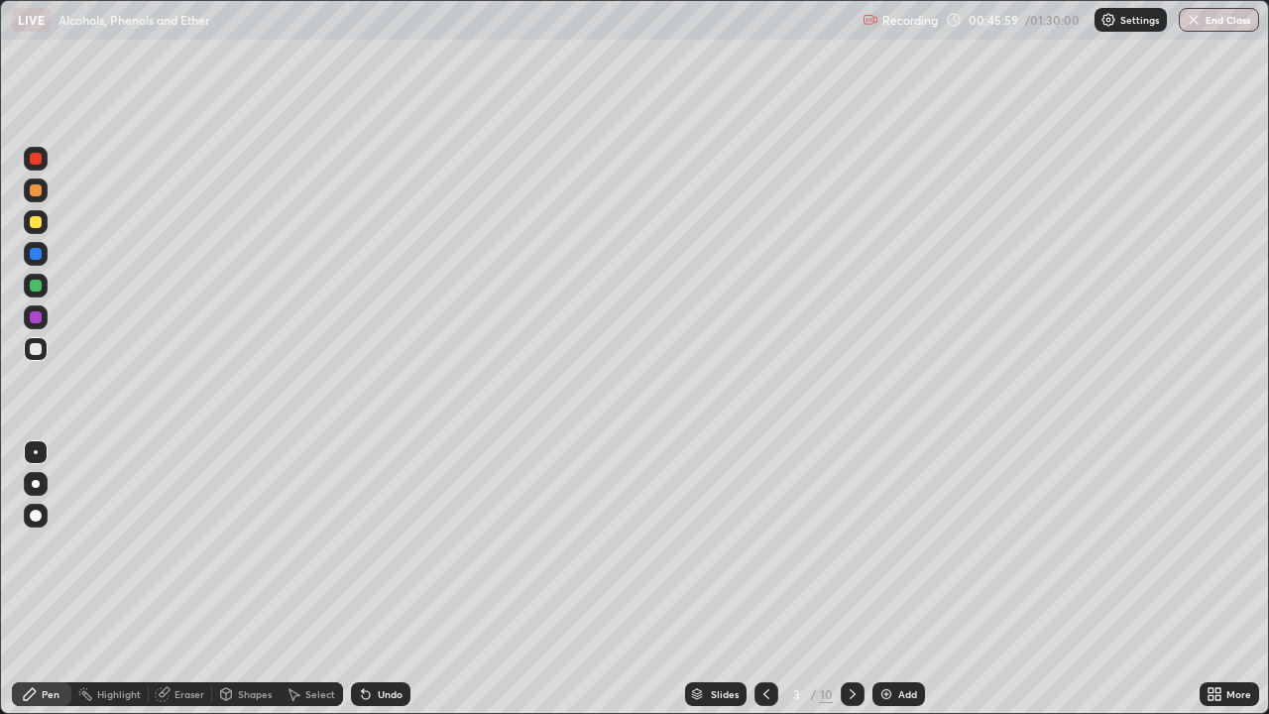
click at [851, 579] on icon at bounding box center [853, 694] width 16 height 16
click at [715, 579] on div "Slides" at bounding box center [715, 694] width 61 height 24
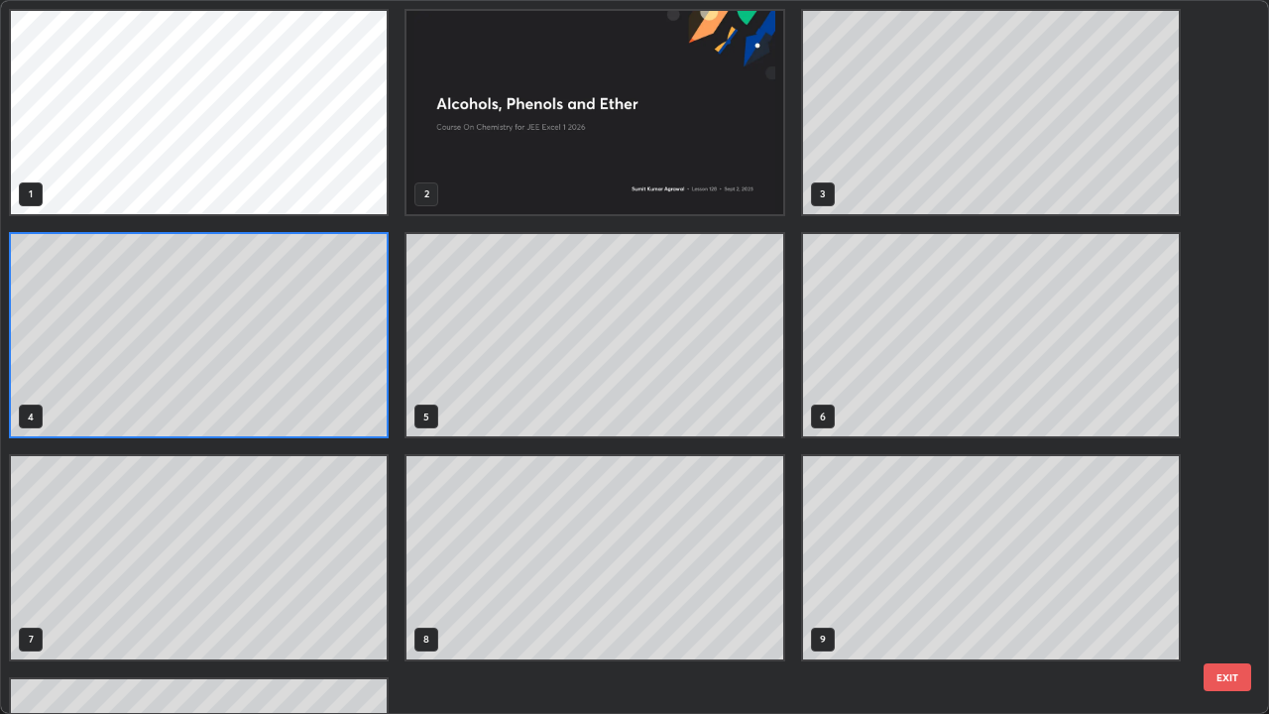
scroll to position [706, 1257]
click at [1222, 579] on div "1 2 3 4 5 6 7 8 9 10" at bounding box center [617, 357] width 1232 height 712
click at [1223, 579] on div "1 2 3 4 5 6 7 8 9 10" at bounding box center [617, 357] width 1232 height 712
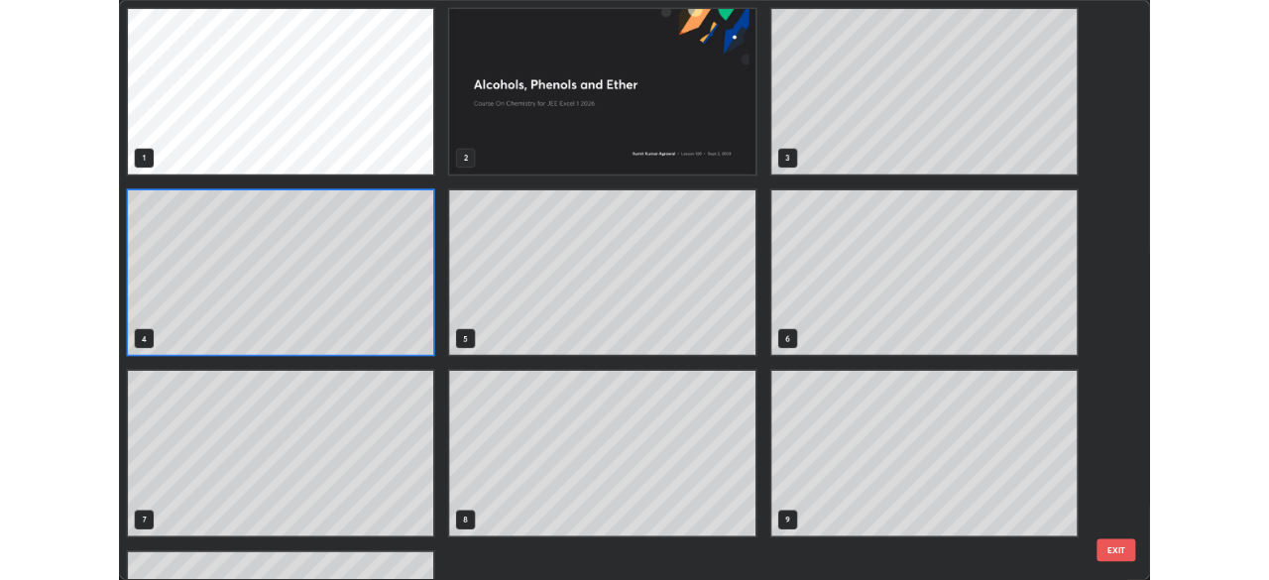
scroll to position [178, 0]
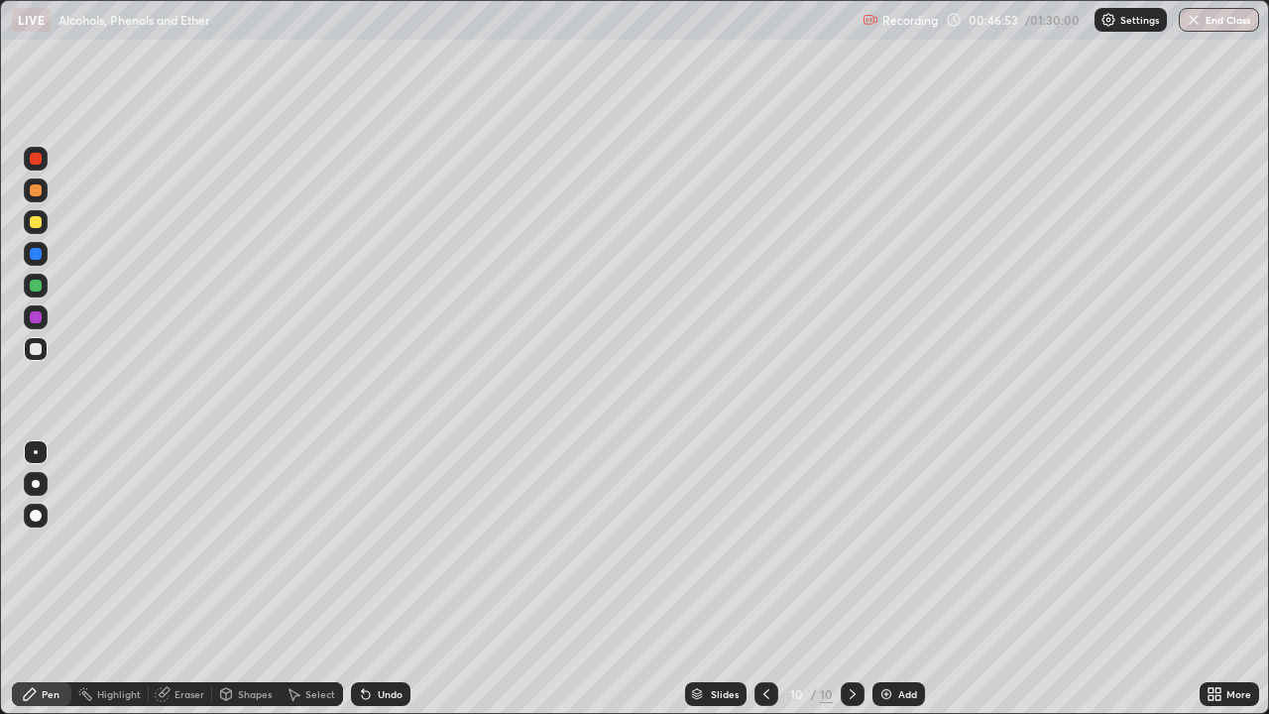
click at [904, 579] on div "Add" at bounding box center [907, 694] width 19 height 10
click at [387, 579] on div "Undo" at bounding box center [390, 694] width 25 height 10
click at [182, 579] on div "Eraser" at bounding box center [190, 694] width 30 height 10
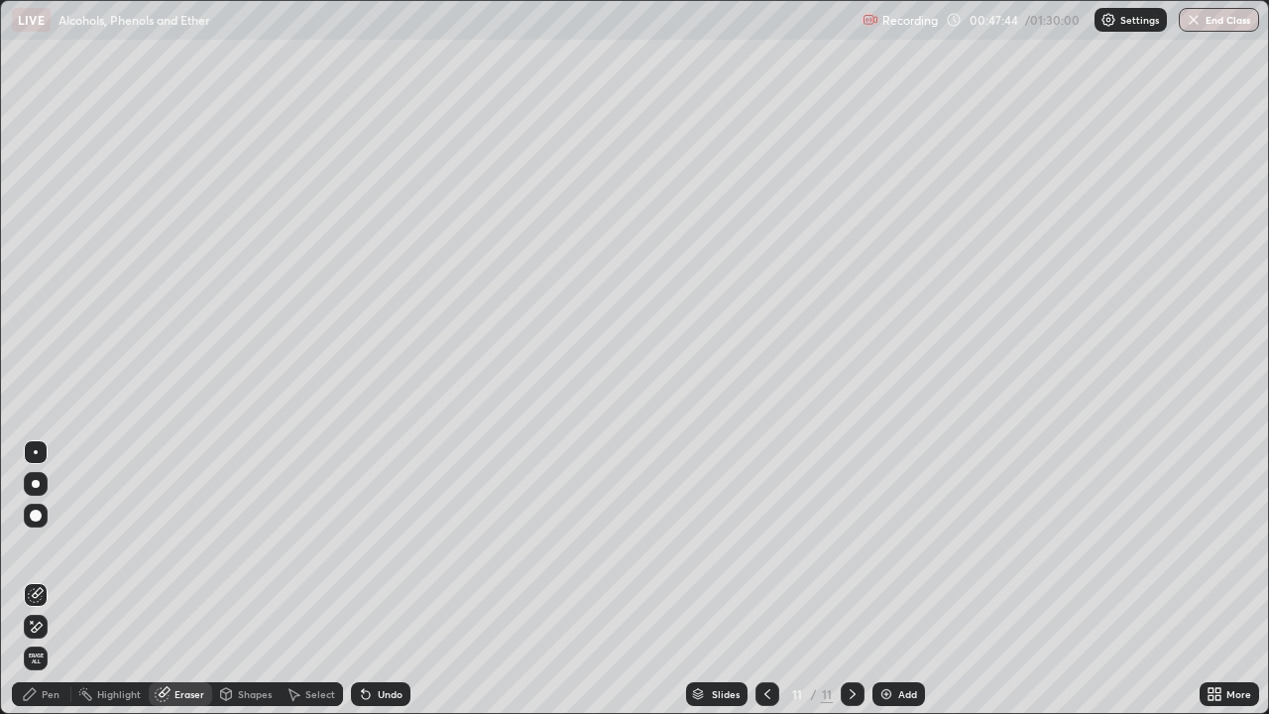
click at [43, 579] on div "Pen" at bounding box center [51, 694] width 18 height 10
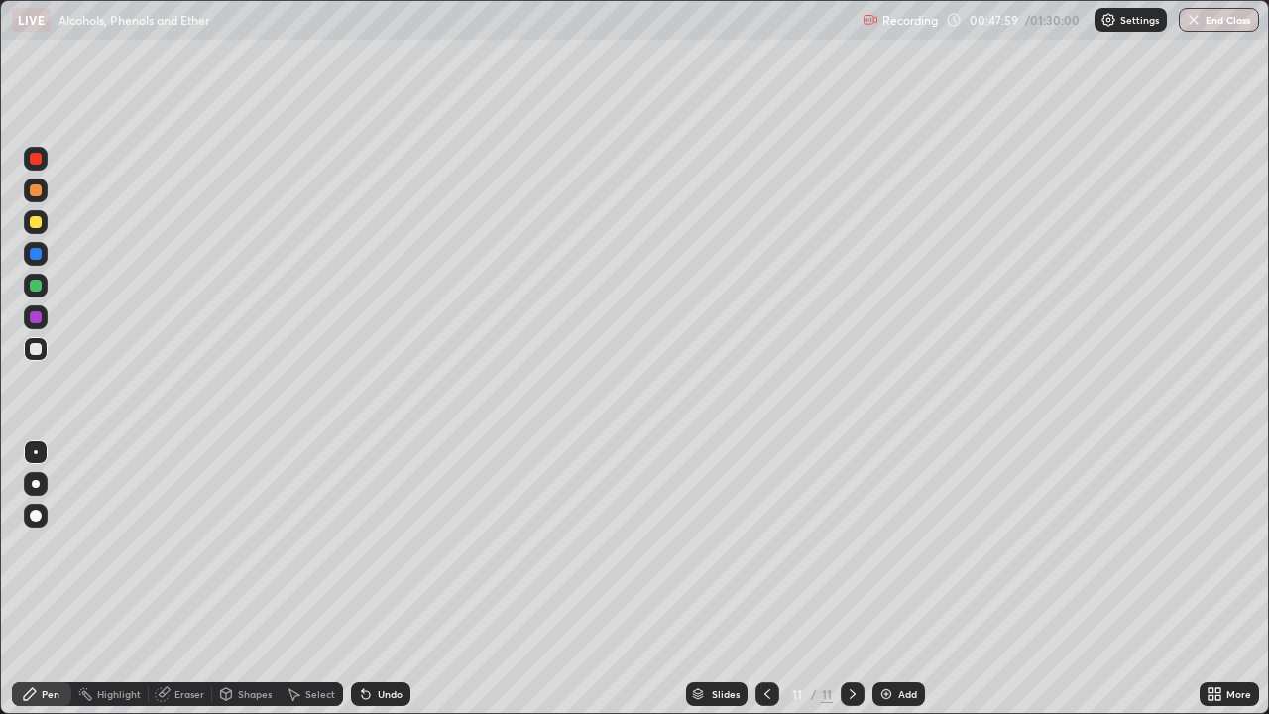
click at [176, 579] on div "Eraser" at bounding box center [190, 694] width 30 height 10
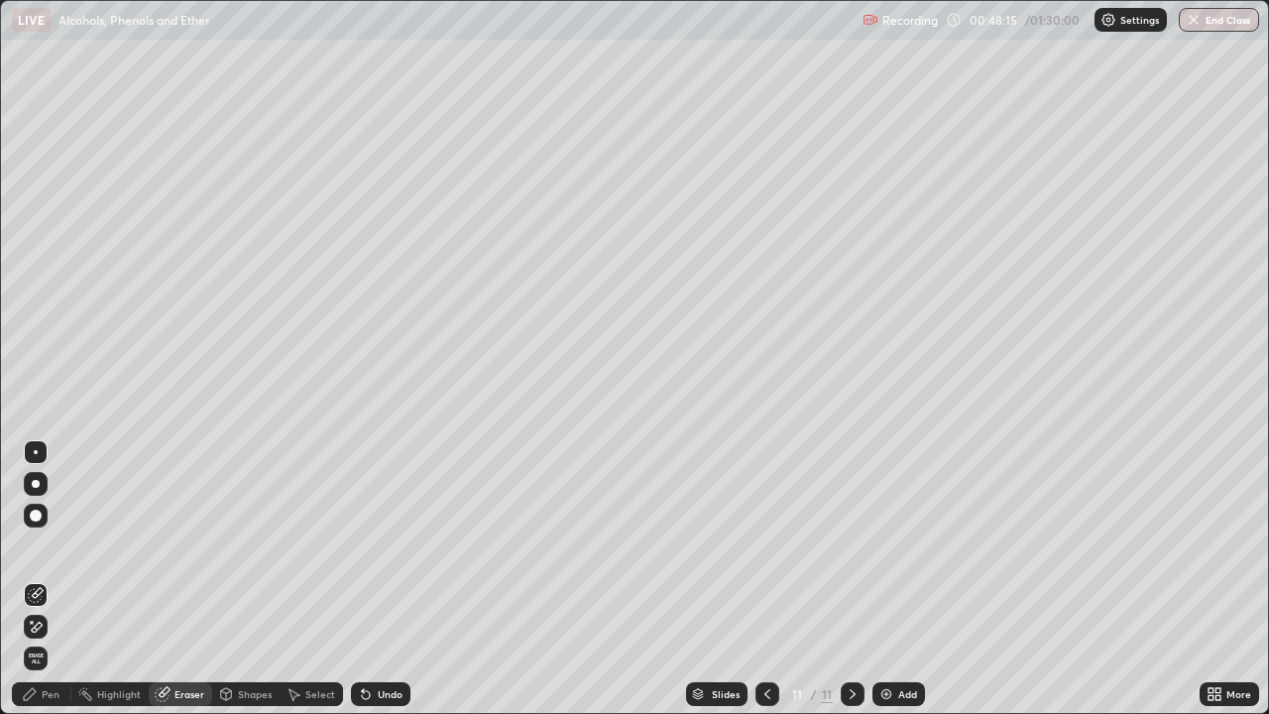
click at [40, 579] on div "Pen" at bounding box center [41, 694] width 59 height 24
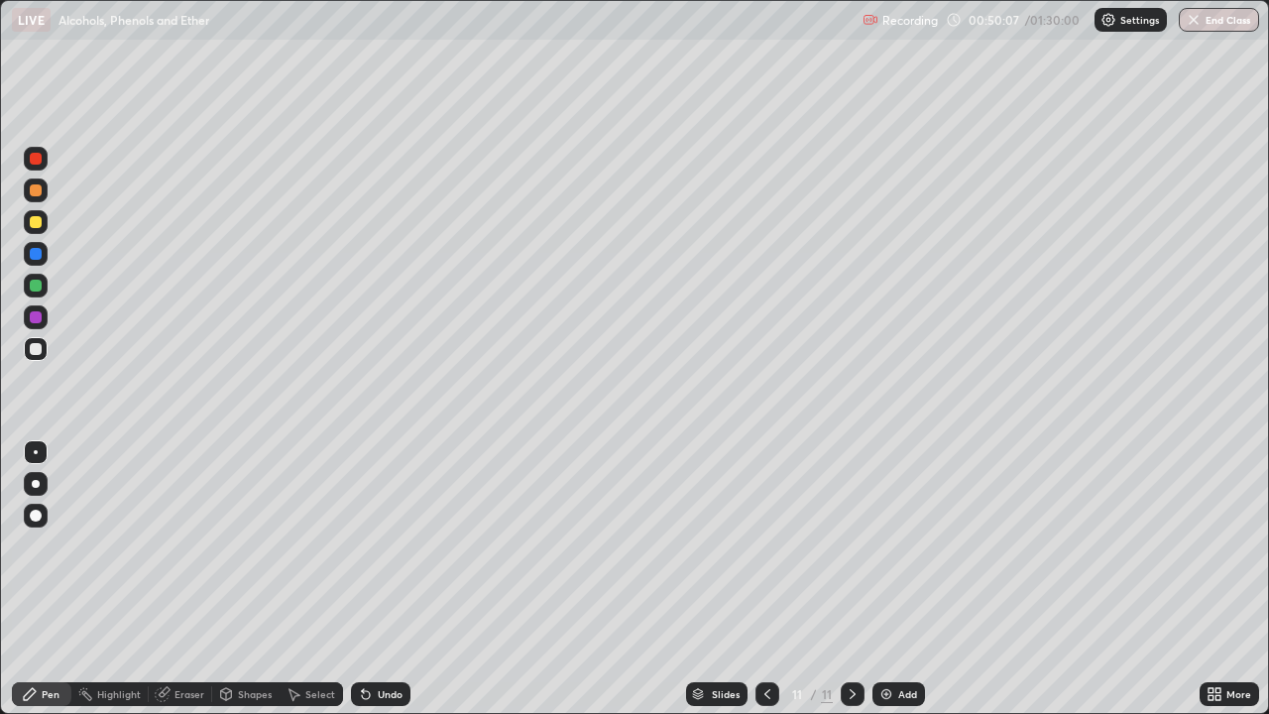
click at [385, 579] on div "Undo" at bounding box center [390, 694] width 25 height 10
click at [384, 579] on div "Undo" at bounding box center [390, 694] width 25 height 10
click at [892, 579] on div "Add" at bounding box center [899, 694] width 53 height 24
click at [177, 579] on div "Eraser" at bounding box center [180, 694] width 63 height 24
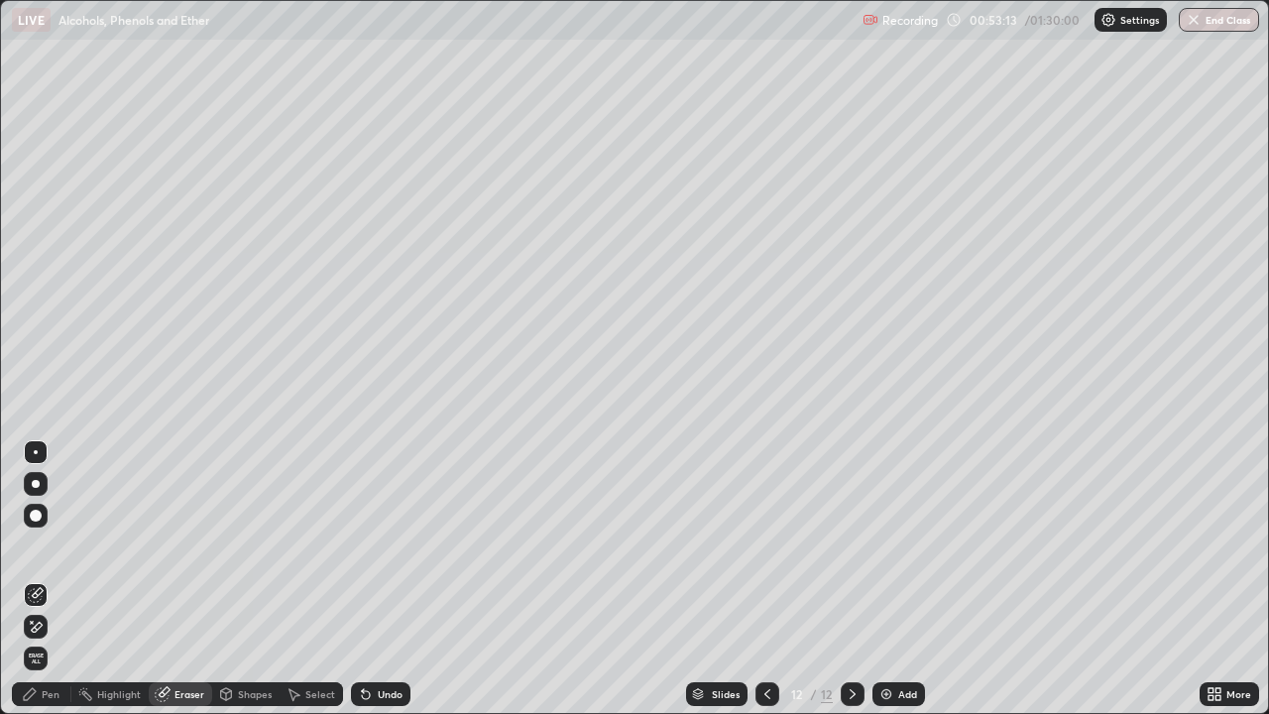
click at [39, 579] on div "Pen" at bounding box center [41, 694] width 59 height 24
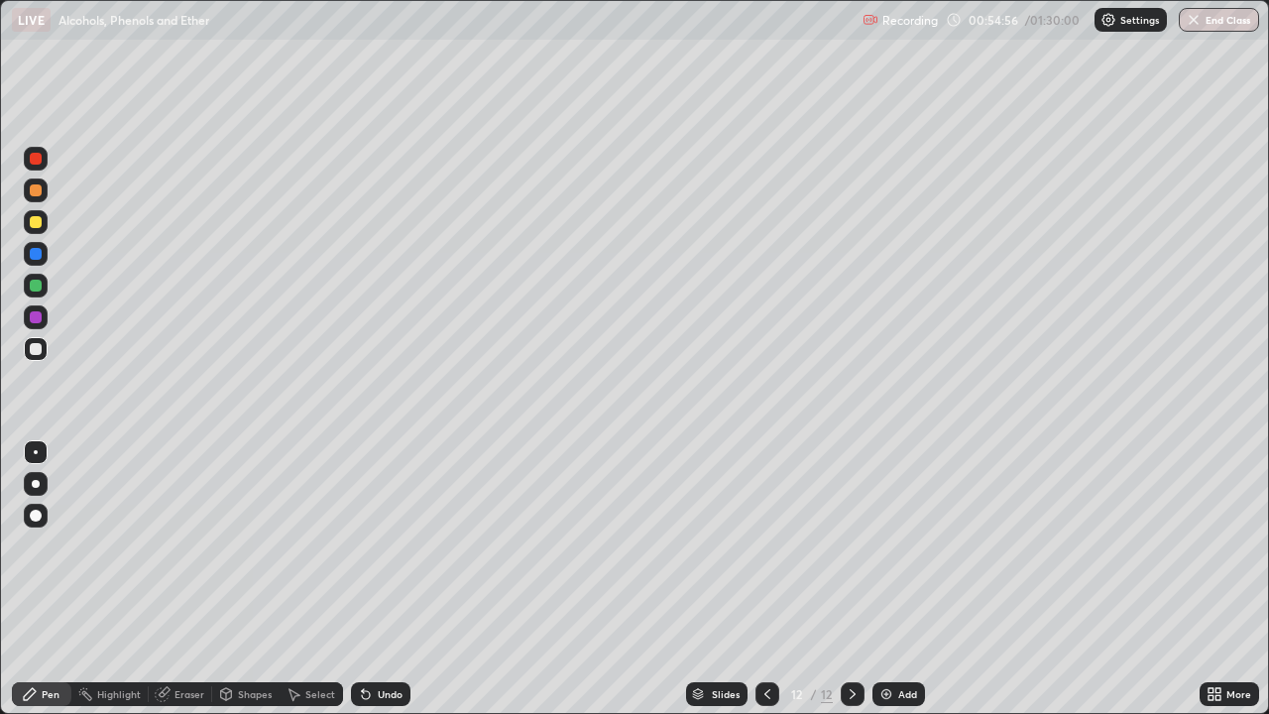
click at [568, 579] on div "Slides 12 / 12 Add" at bounding box center [804, 694] width 789 height 40
click at [584, 579] on div "Slides 12 / 12 Add" at bounding box center [804, 694] width 789 height 40
click at [571, 579] on div "Slides 12 / 12 Add" at bounding box center [804, 694] width 789 height 40
click at [565, 579] on div "Slides 12 / 12 Add" at bounding box center [804, 694] width 789 height 40
click at [176, 579] on div "Eraser" at bounding box center [190, 694] width 30 height 10
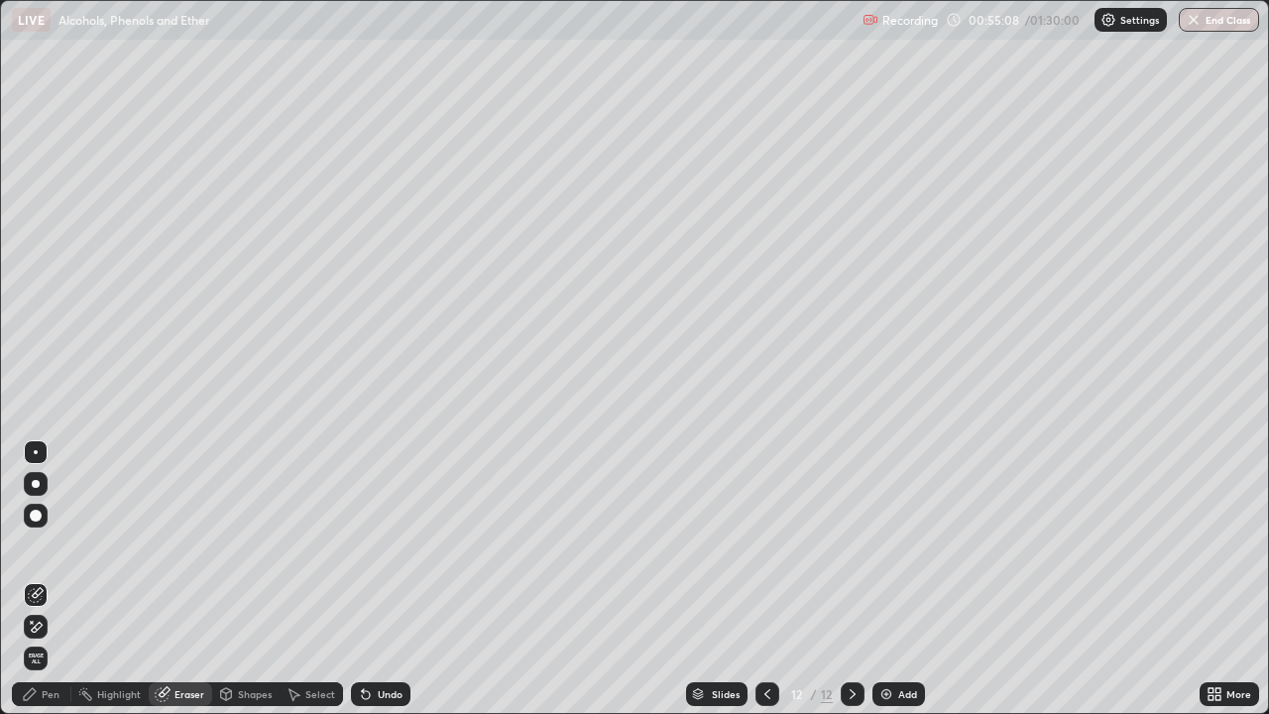
click at [45, 579] on div "Pen" at bounding box center [51, 694] width 18 height 10
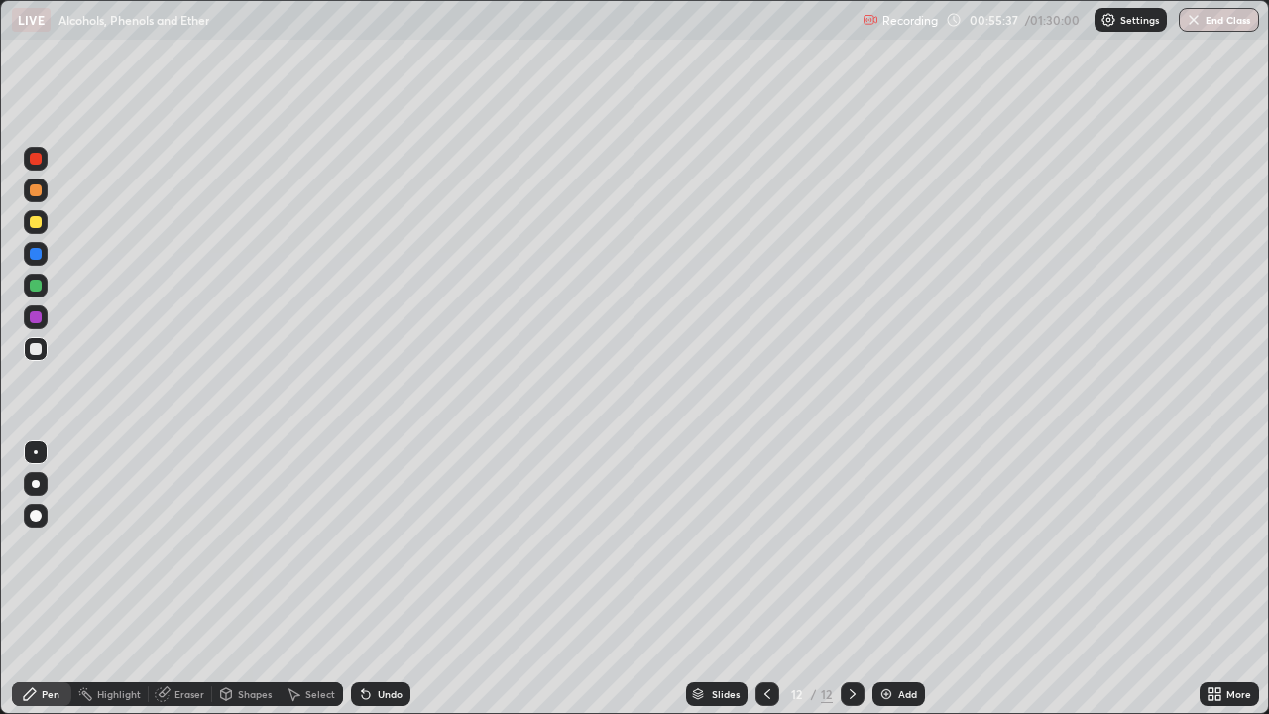
click at [184, 579] on div "Eraser" at bounding box center [190, 694] width 30 height 10
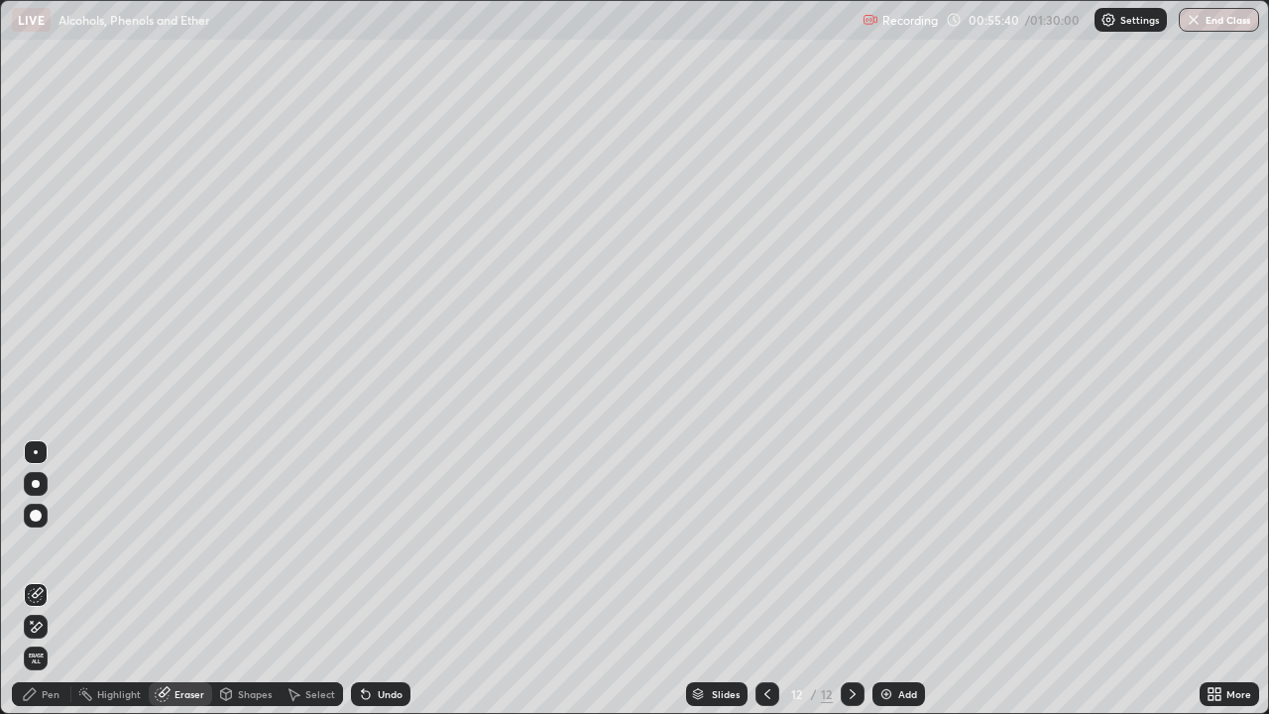
click at [388, 579] on div "Undo" at bounding box center [390, 694] width 25 height 10
click at [47, 579] on div "Pen" at bounding box center [51, 694] width 18 height 10
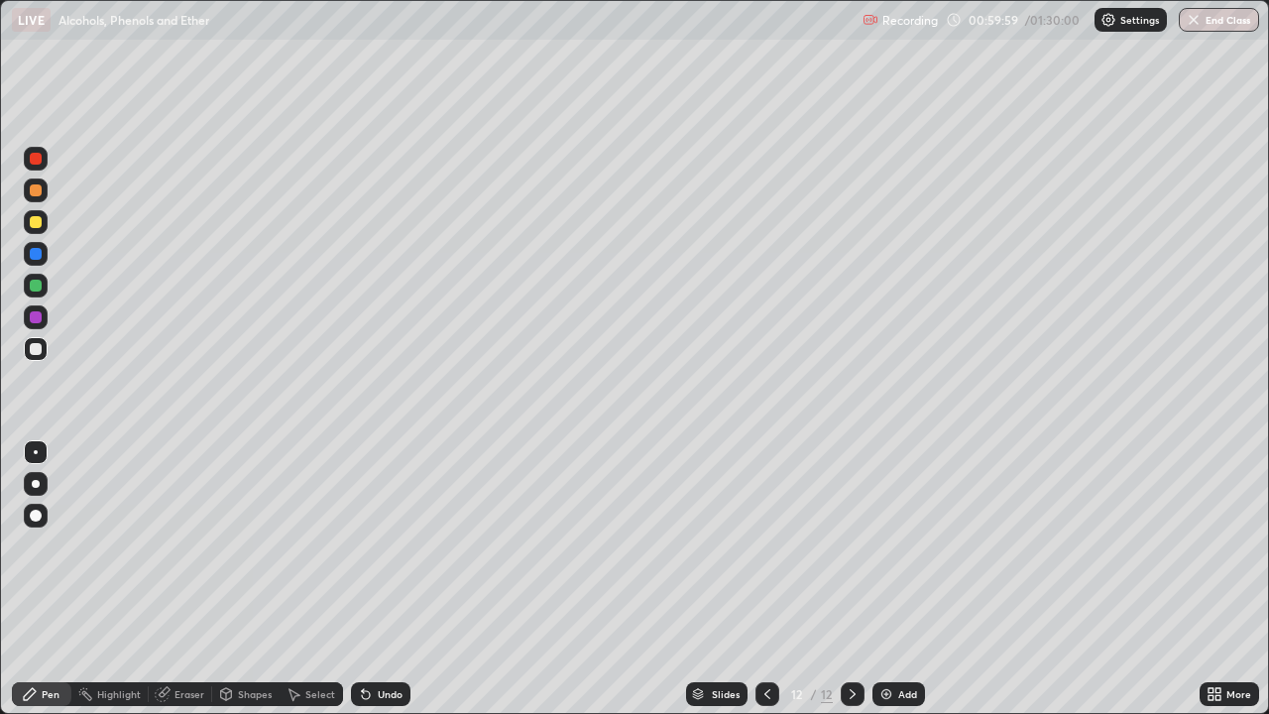
click at [887, 579] on img at bounding box center [887, 694] width 16 height 16
click at [383, 579] on div "Undo" at bounding box center [380, 694] width 59 height 24
click at [384, 579] on div "Undo" at bounding box center [380, 694] width 59 height 24
click at [378, 579] on div "Undo" at bounding box center [390, 694] width 25 height 10
click at [387, 579] on div "Undo" at bounding box center [380, 694] width 59 height 24
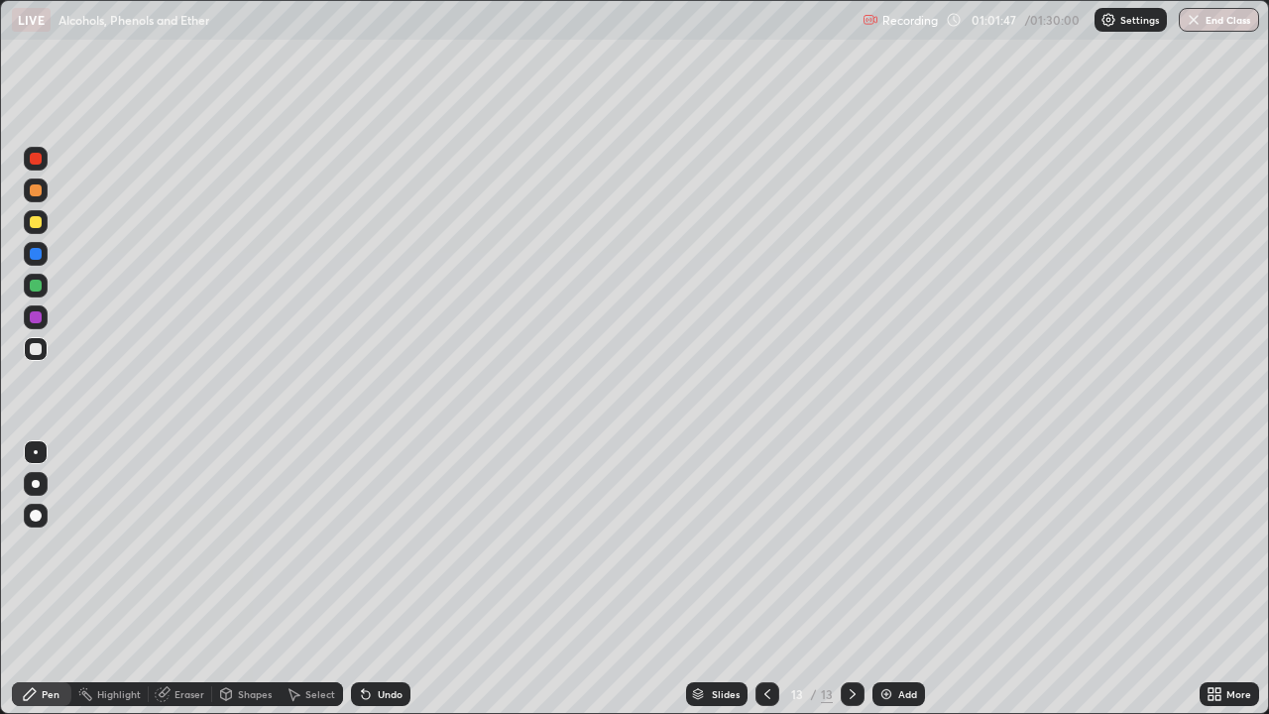
click at [393, 579] on div "Undo" at bounding box center [390, 694] width 25 height 10
click at [378, 579] on div "Undo" at bounding box center [390, 694] width 25 height 10
click at [392, 579] on div "Undo" at bounding box center [380, 694] width 59 height 24
click at [394, 579] on div "Undo" at bounding box center [380, 694] width 59 height 24
click at [393, 579] on div "Undo" at bounding box center [380, 694] width 59 height 24
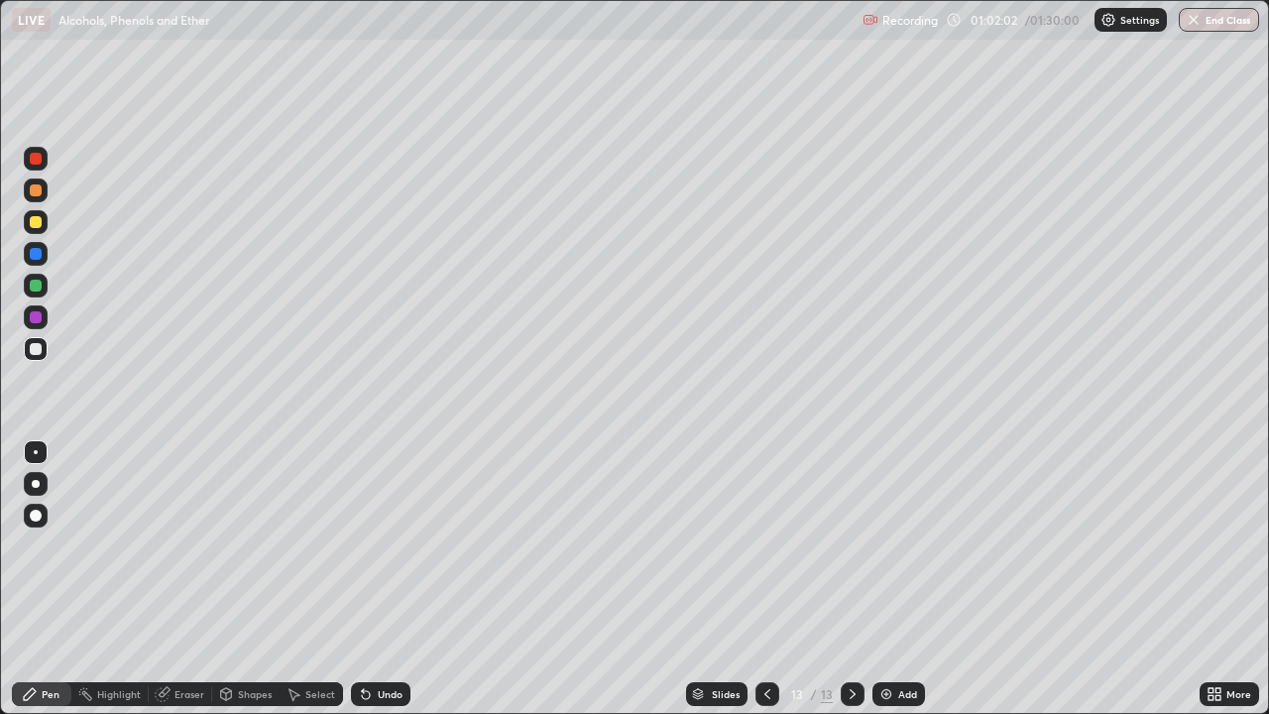
click at [390, 579] on div "Undo" at bounding box center [380, 694] width 59 height 24
click at [390, 579] on div "Undo" at bounding box center [390, 694] width 25 height 10
click at [391, 579] on div "Undo" at bounding box center [390, 694] width 25 height 10
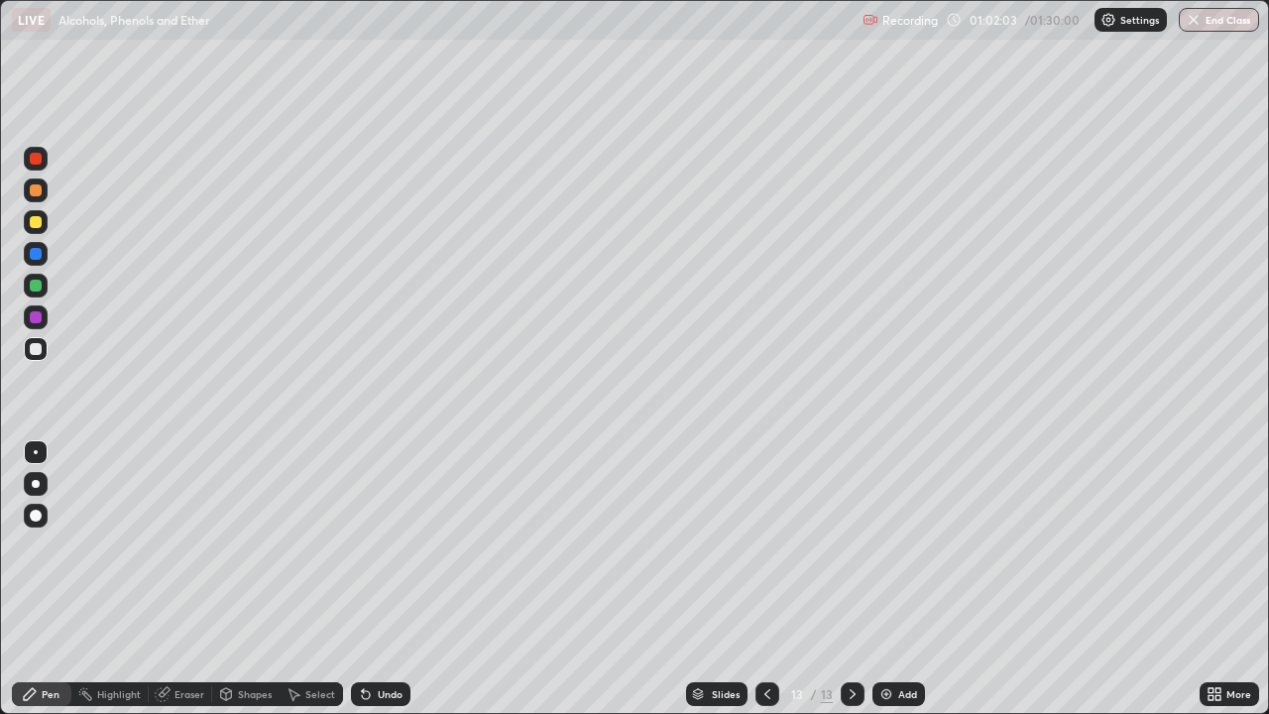
click at [388, 579] on div "Undo" at bounding box center [390, 694] width 25 height 10
click at [386, 579] on div "Undo" at bounding box center [380, 694] width 59 height 24
click at [57, 579] on div "Pen" at bounding box center [41, 694] width 59 height 24
click at [381, 579] on div "Undo" at bounding box center [390, 694] width 25 height 10
click at [890, 579] on img at bounding box center [887, 694] width 16 height 16
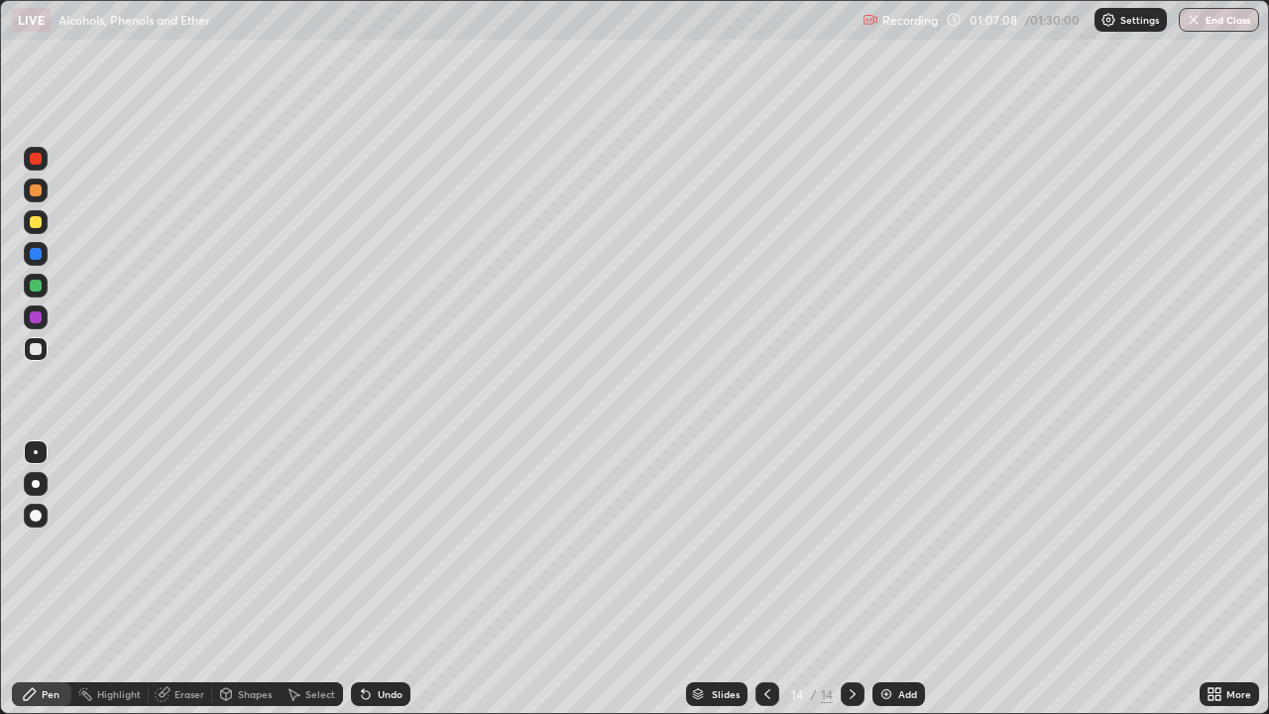
click at [389, 579] on div "Undo" at bounding box center [390, 694] width 25 height 10
click at [394, 579] on div "Undo" at bounding box center [390, 694] width 25 height 10
click at [396, 579] on div "Undo" at bounding box center [390, 694] width 25 height 10
click at [386, 579] on div "Undo" at bounding box center [390, 694] width 25 height 10
click at [381, 579] on div "Undo" at bounding box center [390, 694] width 25 height 10
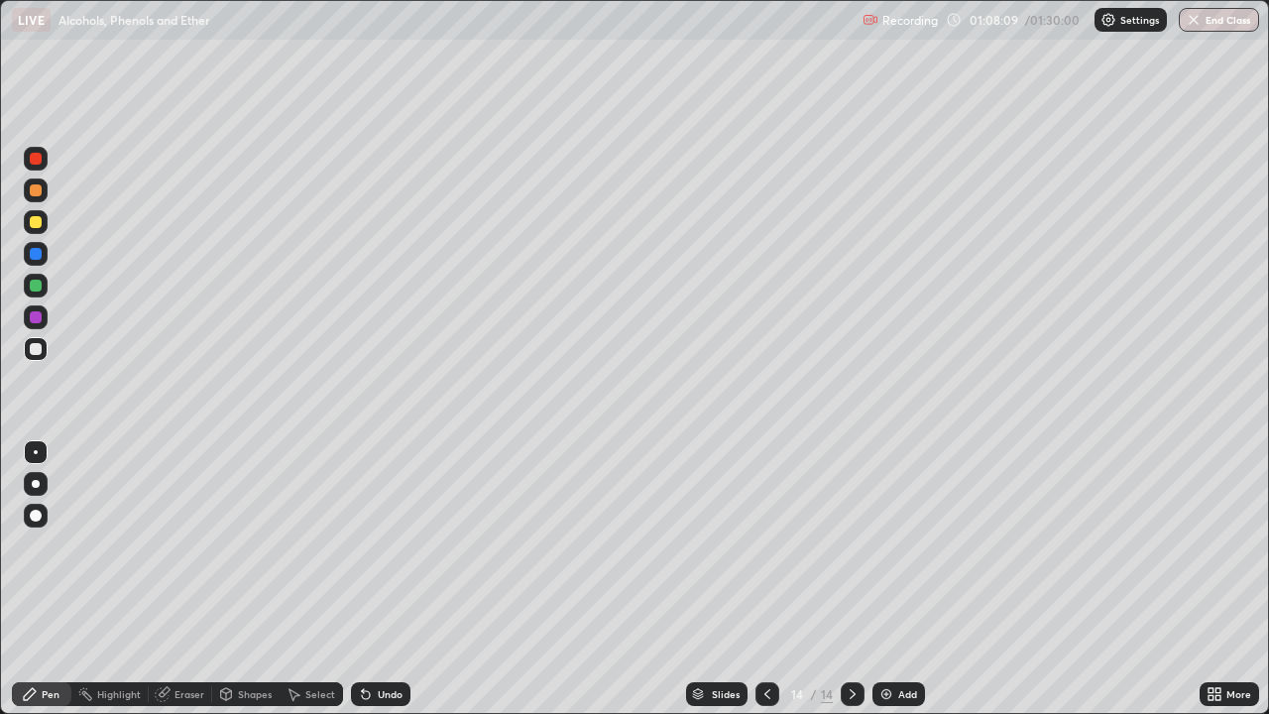
click at [381, 579] on div "Undo" at bounding box center [390, 694] width 25 height 10
click at [380, 579] on div "Undo" at bounding box center [390, 694] width 25 height 10
click at [382, 579] on div "Undo" at bounding box center [390, 694] width 25 height 10
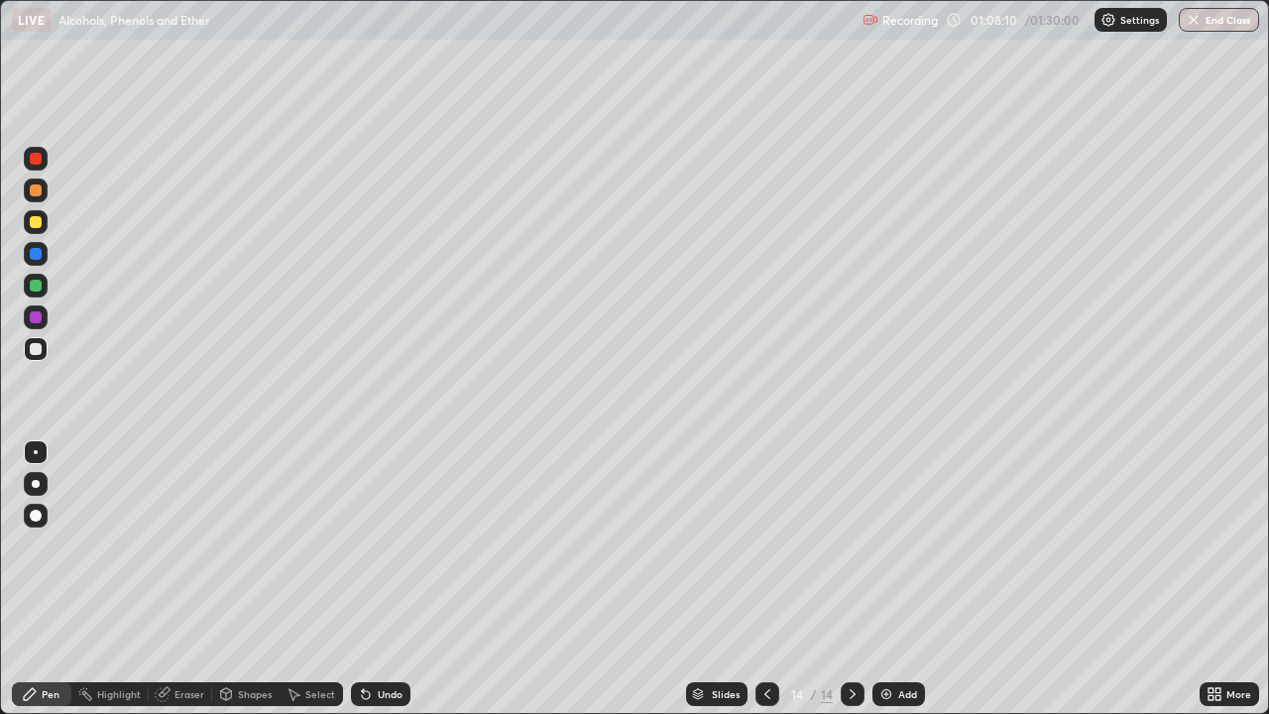
click at [385, 579] on div "Undo" at bounding box center [390, 694] width 25 height 10
click at [189, 579] on div "Eraser" at bounding box center [190, 694] width 30 height 10
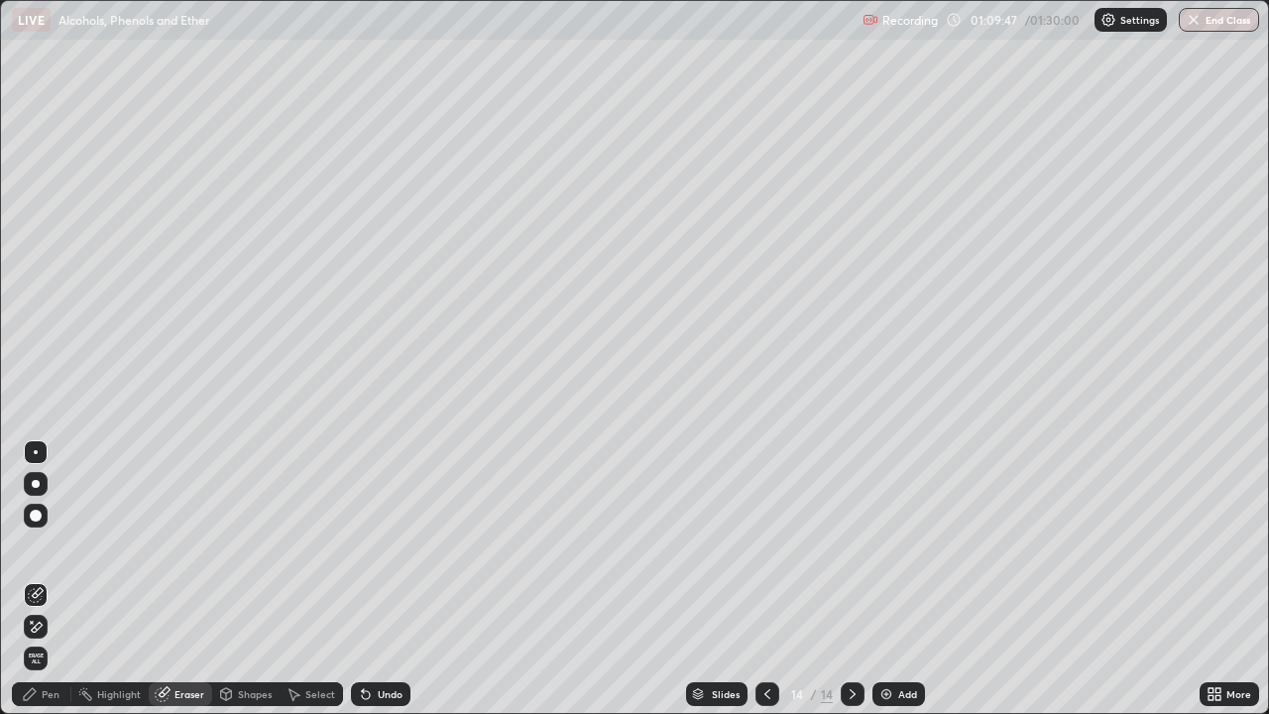
click at [321, 579] on div "Select" at bounding box center [320, 694] width 30 height 10
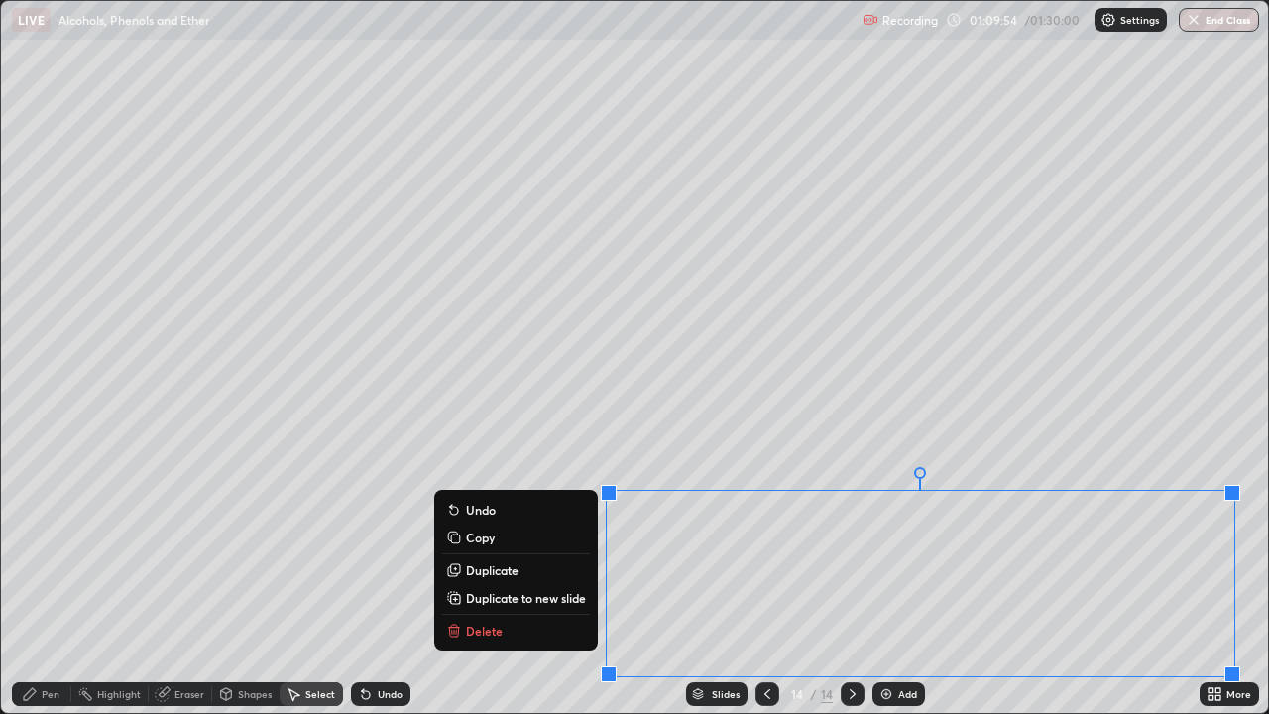
click at [540, 504] on button "Undo" at bounding box center [516, 510] width 148 height 24
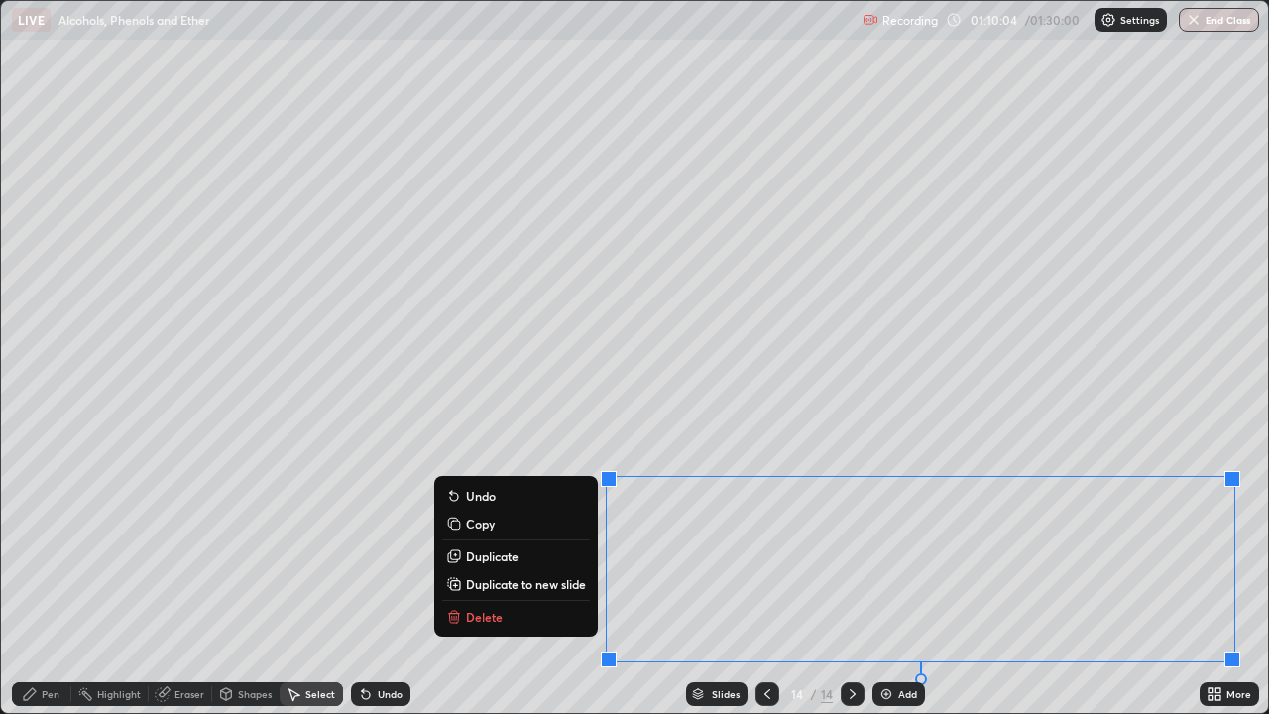
click at [379, 530] on div "0 ° Undo Copy Duplicate Duplicate to new slide Delete" at bounding box center [634, 357] width 1267 height 712
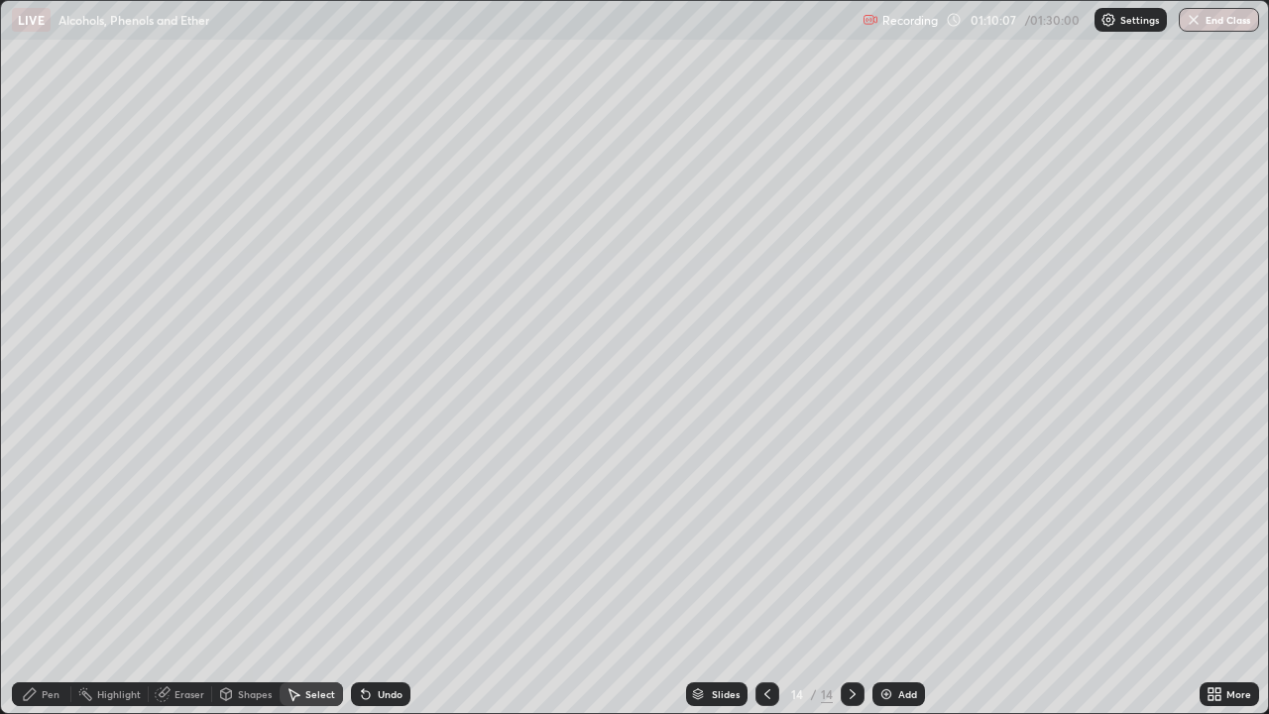
click at [178, 579] on div "Eraser" at bounding box center [190, 694] width 30 height 10
click at [41, 579] on div "Pen" at bounding box center [41, 694] width 59 height 24
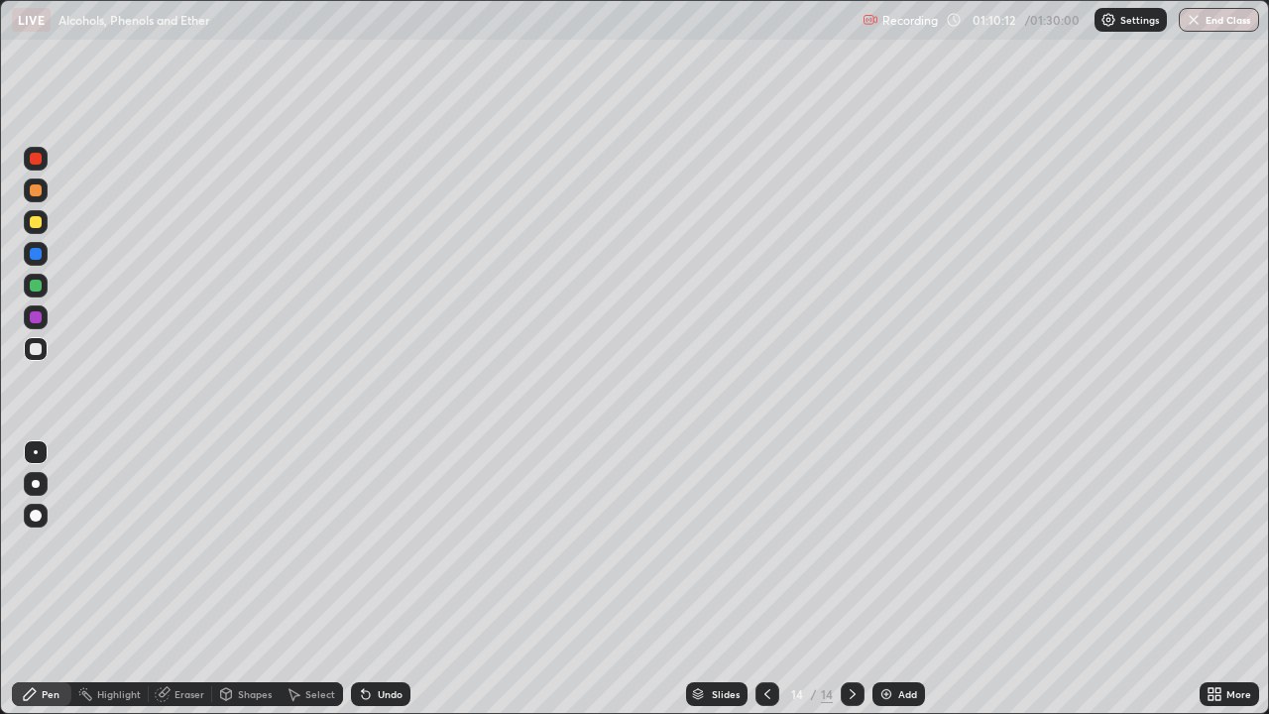
click at [1218, 579] on icon at bounding box center [1218, 697] width 5 height 5
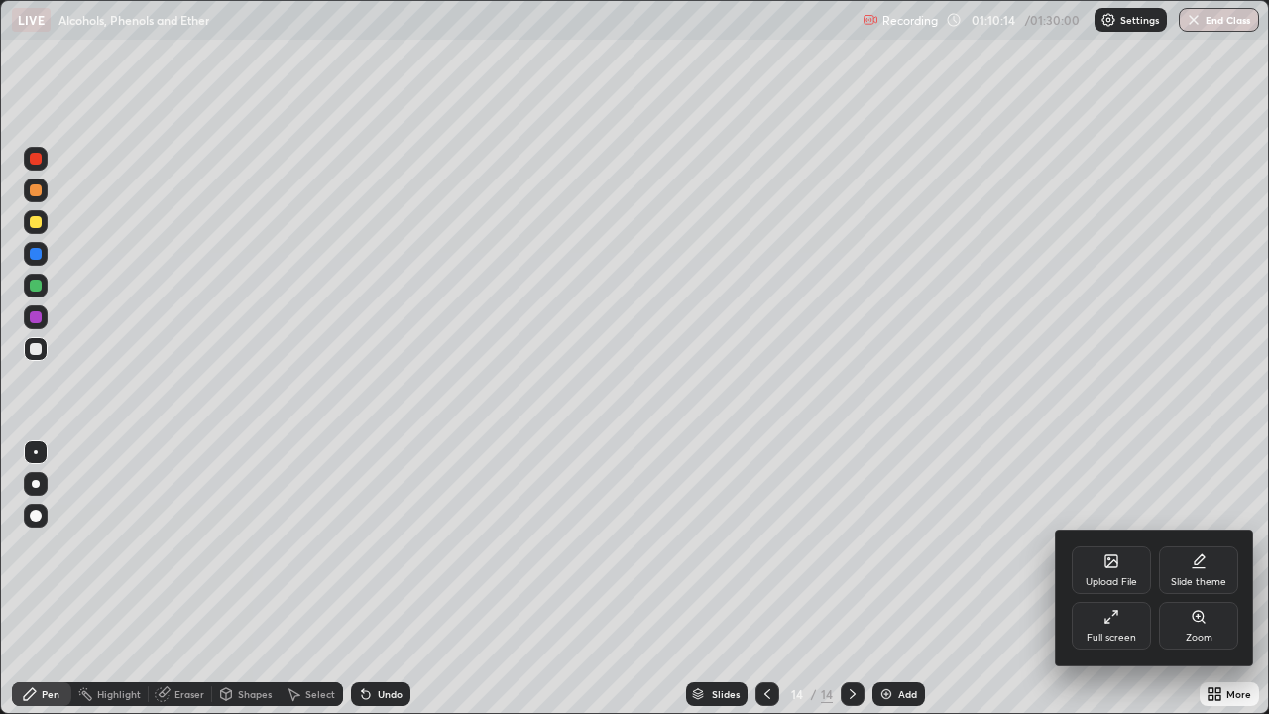
click at [1116, 579] on div "Full screen" at bounding box center [1111, 626] width 79 height 48
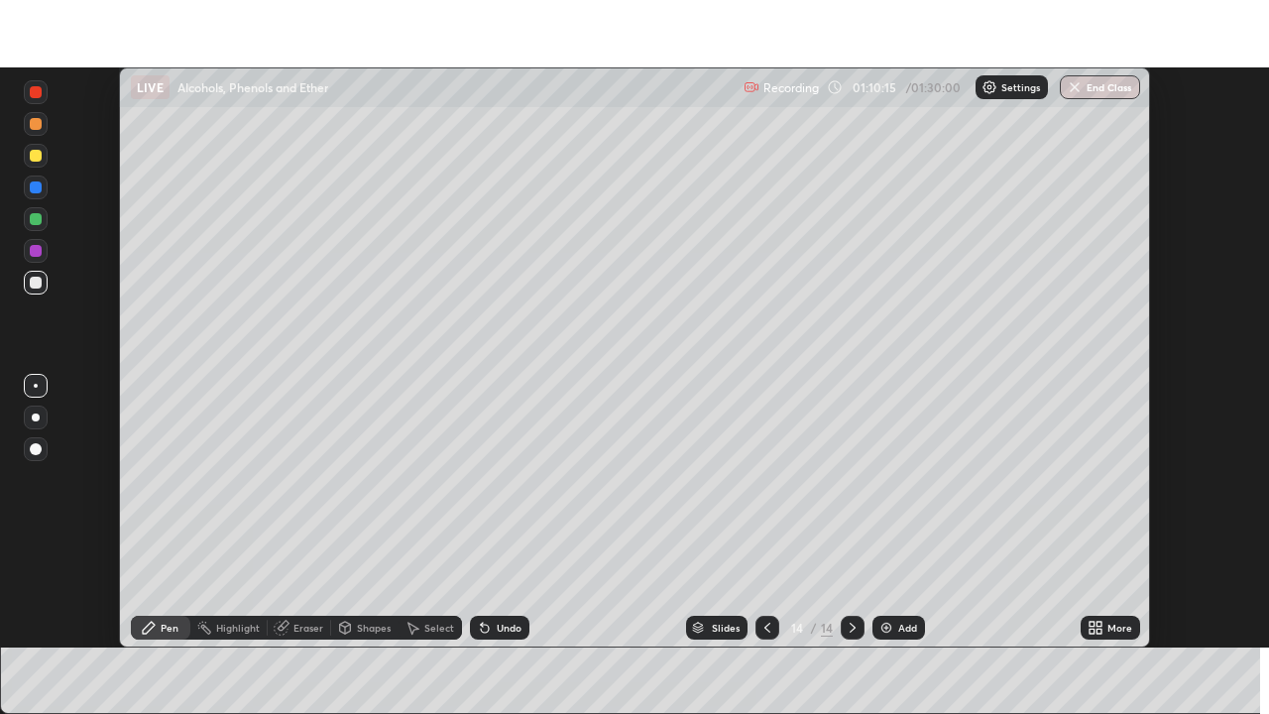
scroll to position [98574, 97885]
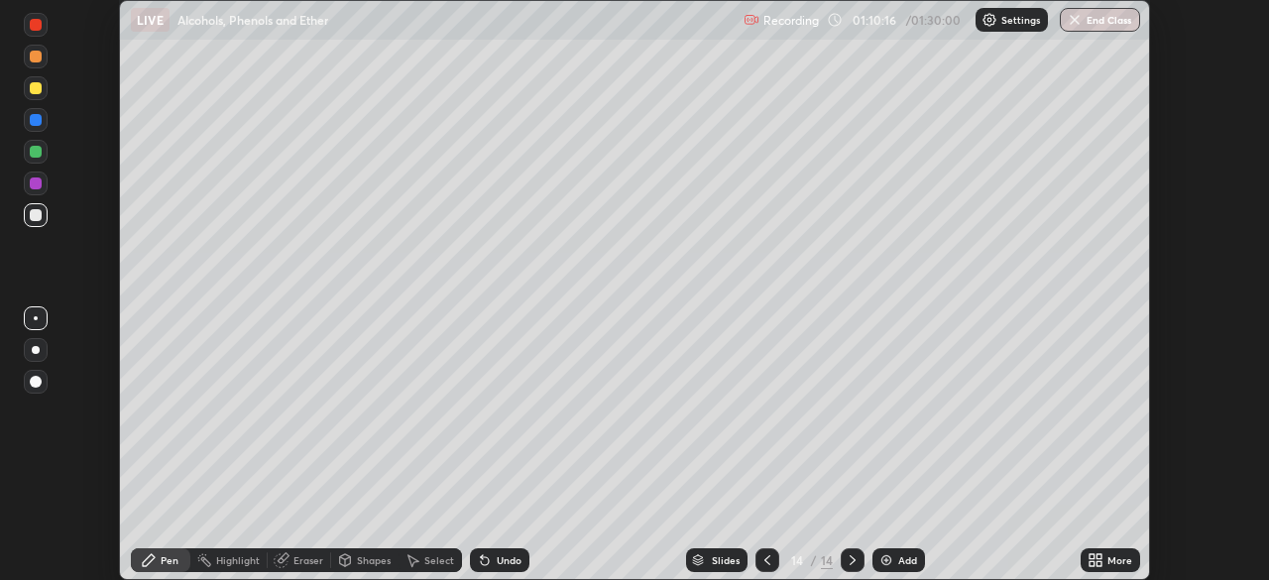
click at [1107, 564] on div "More" at bounding box center [1110, 560] width 59 height 24
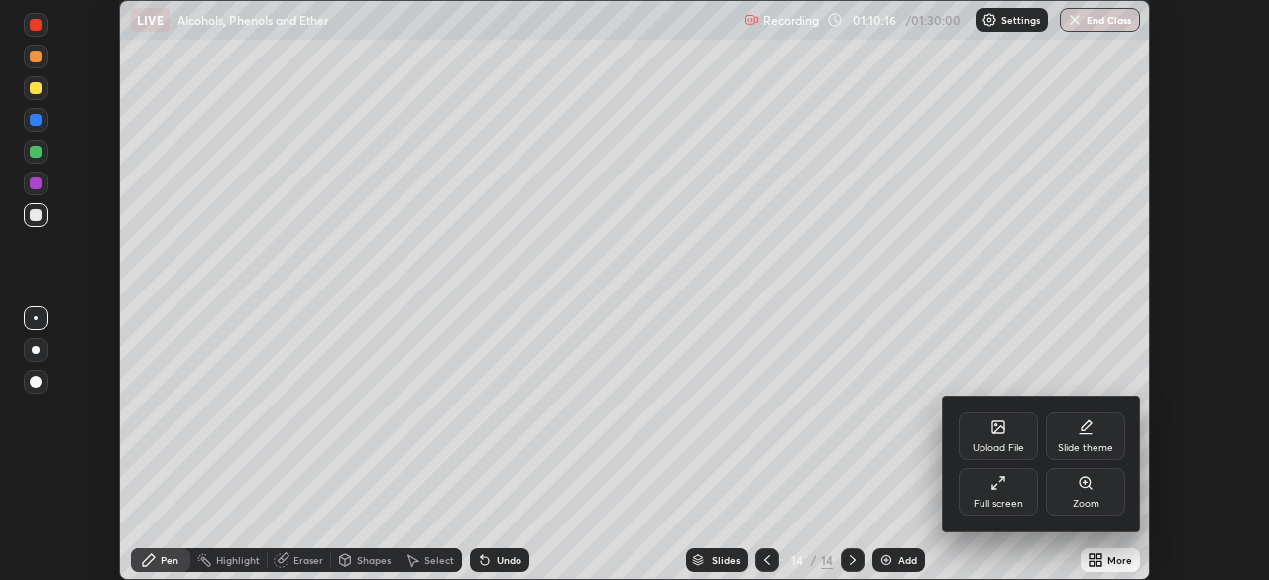
click at [1009, 503] on div "Full screen" at bounding box center [999, 504] width 50 height 10
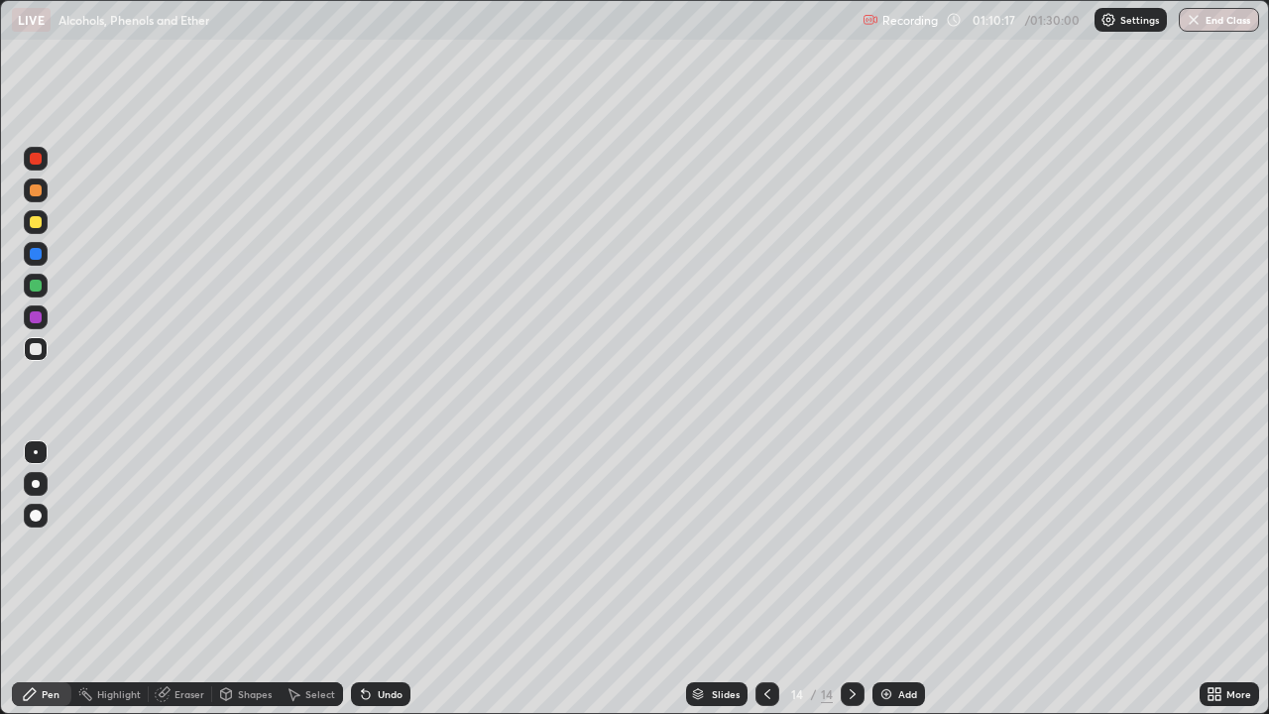
scroll to position [714, 1269]
click at [882, 579] on img at bounding box center [887, 694] width 16 height 16
click at [391, 579] on div "Undo" at bounding box center [390, 694] width 25 height 10
click at [396, 579] on div "Undo" at bounding box center [390, 694] width 25 height 10
click at [401, 579] on div "Undo" at bounding box center [380, 694] width 59 height 24
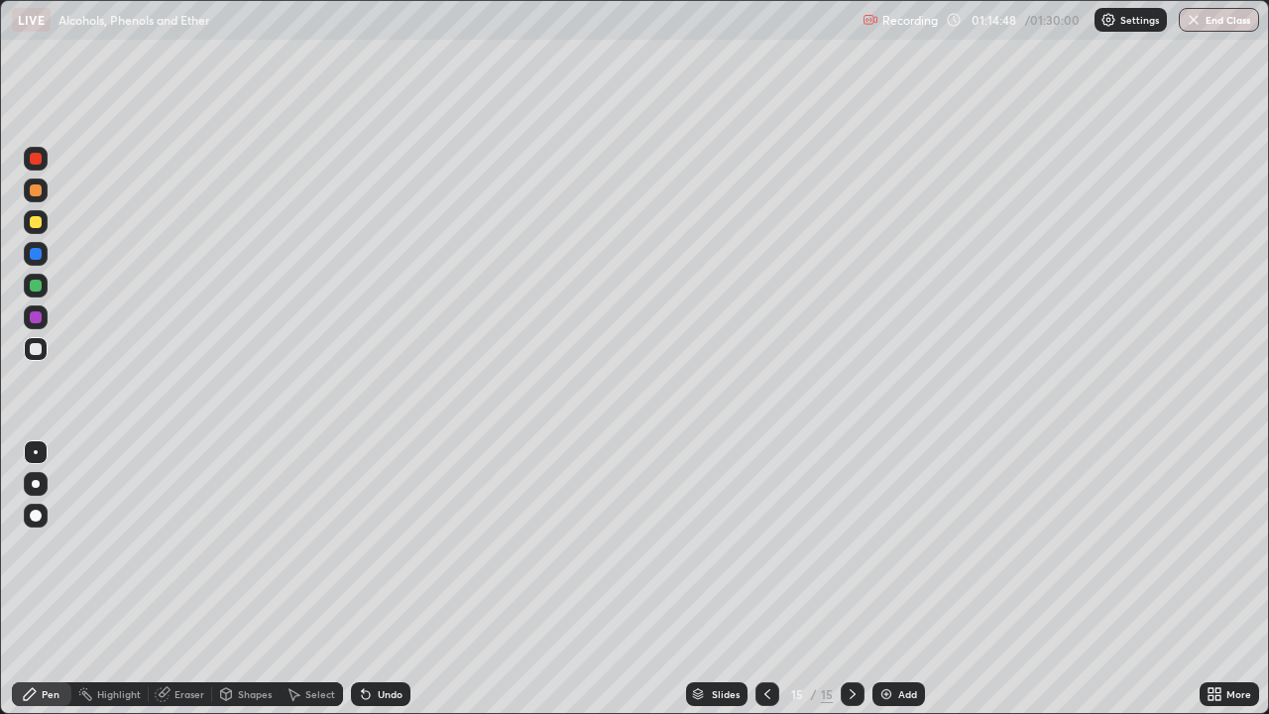
click at [399, 579] on div "Undo" at bounding box center [390, 694] width 25 height 10
click at [391, 579] on div "Undo" at bounding box center [390, 694] width 25 height 10
click at [386, 579] on div "Undo" at bounding box center [390, 694] width 25 height 10
click at [382, 579] on div "Undo" at bounding box center [390, 694] width 25 height 10
click at [378, 579] on div "Undo" at bounding box center [380, 694] width 59 height 24
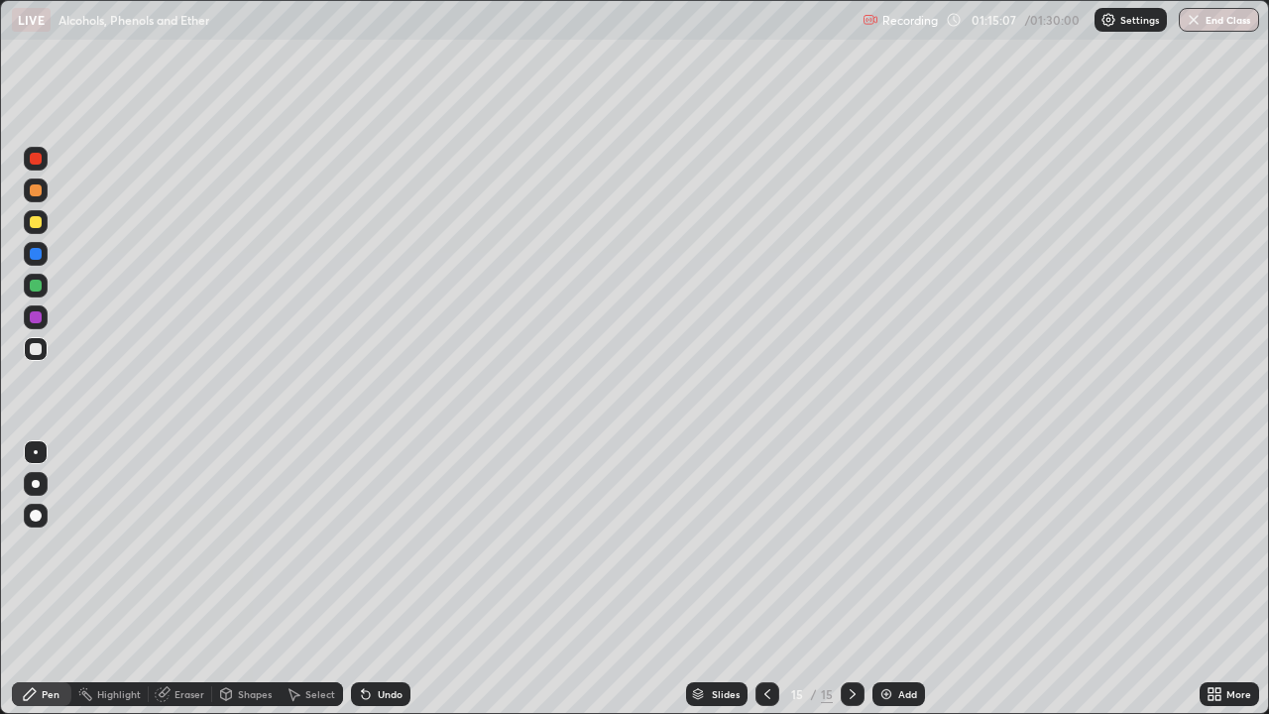
click at [377, 579] on div "Undo" at bounding box center [380, 694] width 59 height 24
click at [381, 579] on div "Undo" at bounding box center [390, 694] width 25 height 10
click at [176, 579] on div "Eraser" at bounding box center [180, 694] width 63 height 24
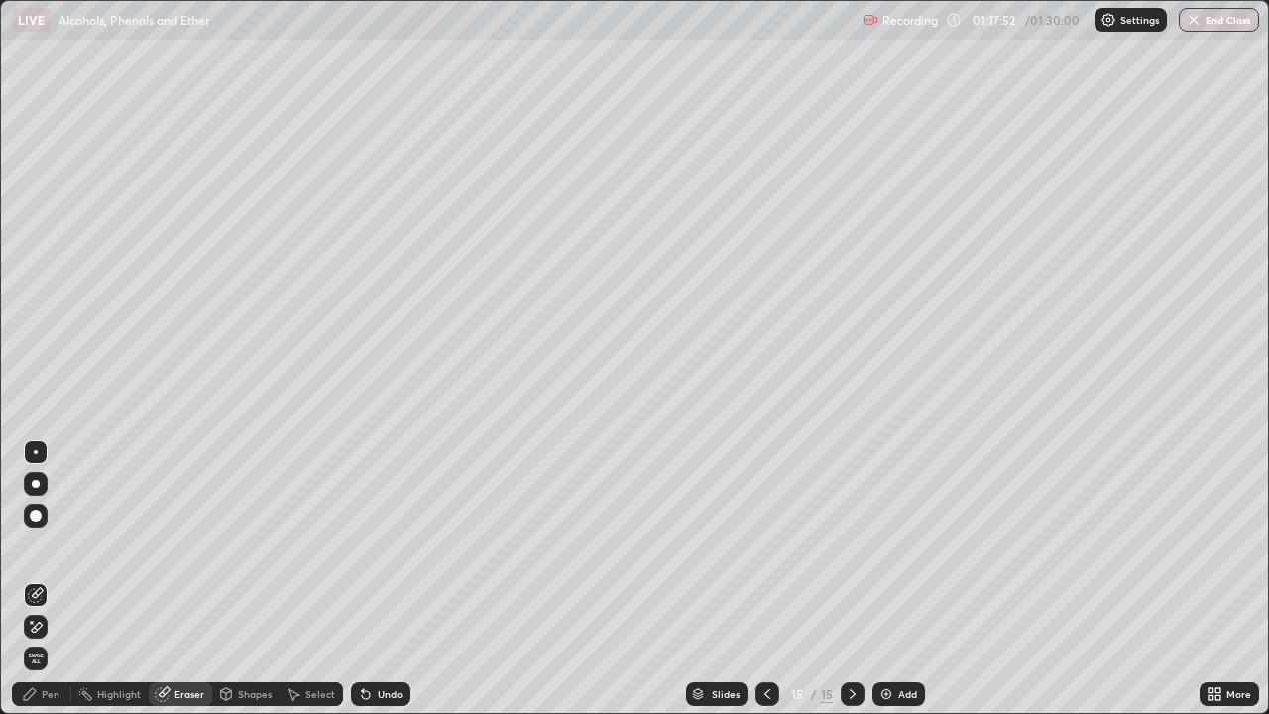
click at [42, 579] on div "Pen" at bounding box center [51, 694] width 18 height 10
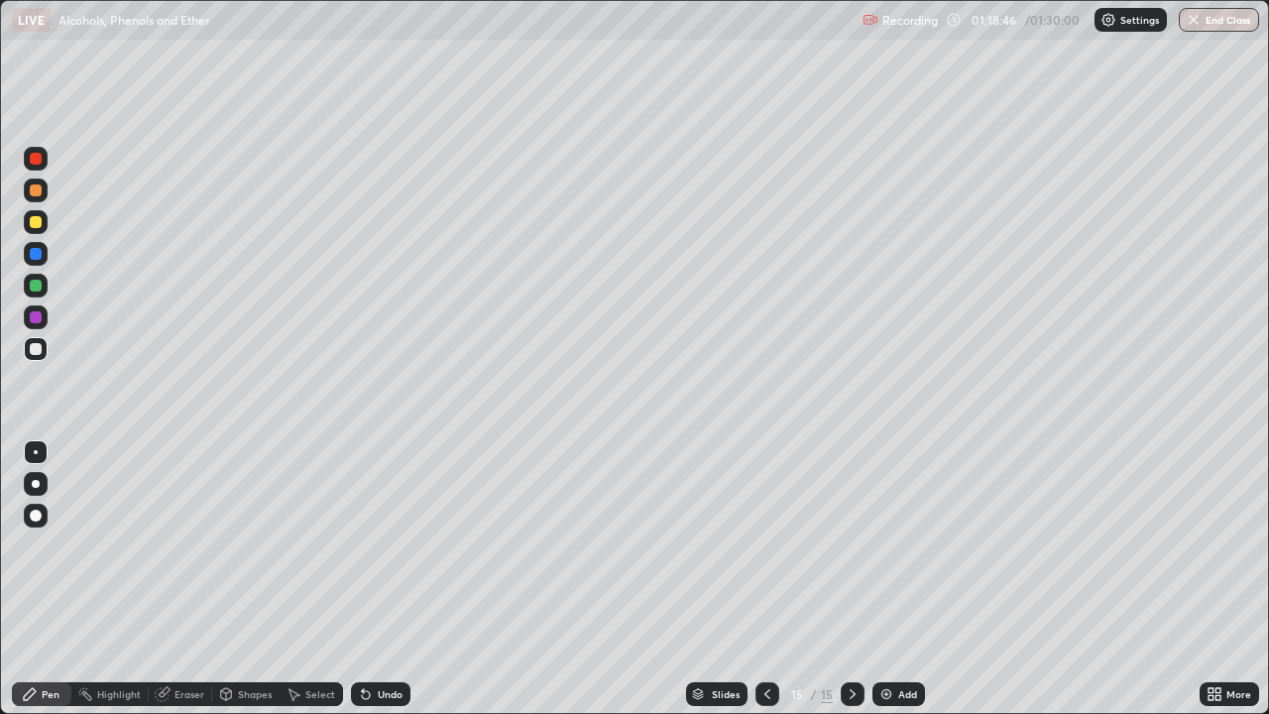
click at [898, 579] on div "Add" at bounding box center [899, 694] width 53 height 24
click at [384, 579] on div "Undo" at bounding box center [390, 694] width 25 height 10
click at [765, 579] on icon at bounding box center [768, 694] width 16 height 16
click at [851, 579] on icon at bounding box center [853, 694] width 16 height 16
click at [890, 579] on img at bounding box center [887, 694] width 16 height 16
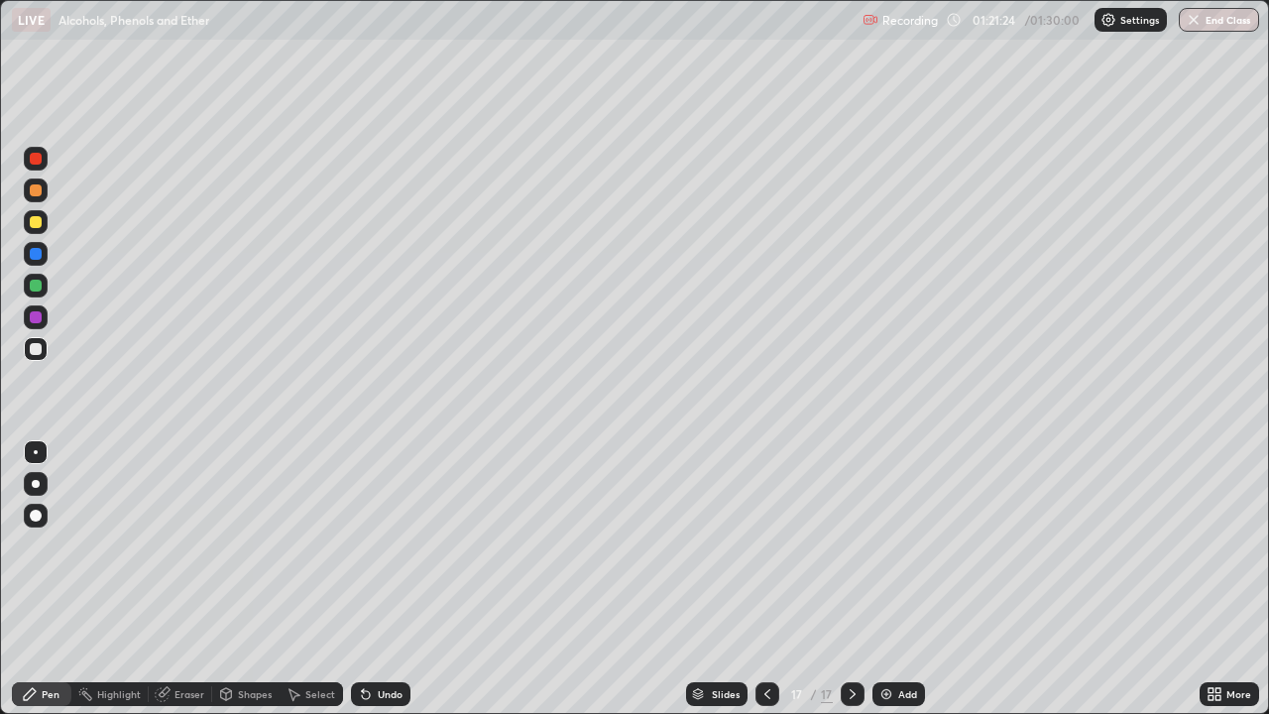
click at [387, 579] on div "Undo" at bounding box center [390, 694] width 25 height 10
click at [402, 579] on div "Undo" at bounding box center [380, 694] width 59 height 24
click at [404, 579] on div "Undo" at bounding box center [380, 694] width 59 height 24
click at [406, 579] on div "Undo" at bounding box center [380, 694] width 59 height 24
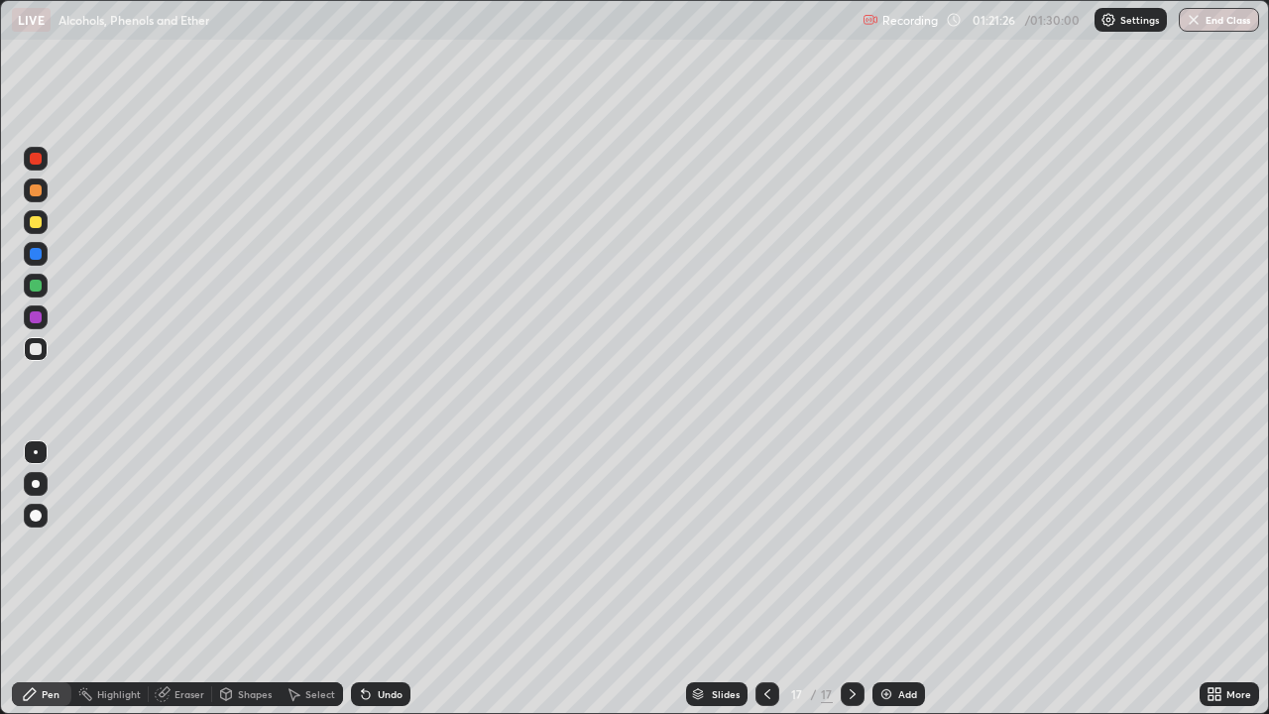
click at [394, 579] on div "Undo" at bounding box center [390, 694] width 25 height 10
click at [882, 579] on img at bounding box center [887, 694] width 16 height 16
click at [765, 579] on icon at bounding box center [768, 694] width 16 height 16
click at [851, 579] on icon at bounding box center [853, 694] width 16 height 16
click at [764, 579] on icon at bounding box center [767, 694] width 6 height 10
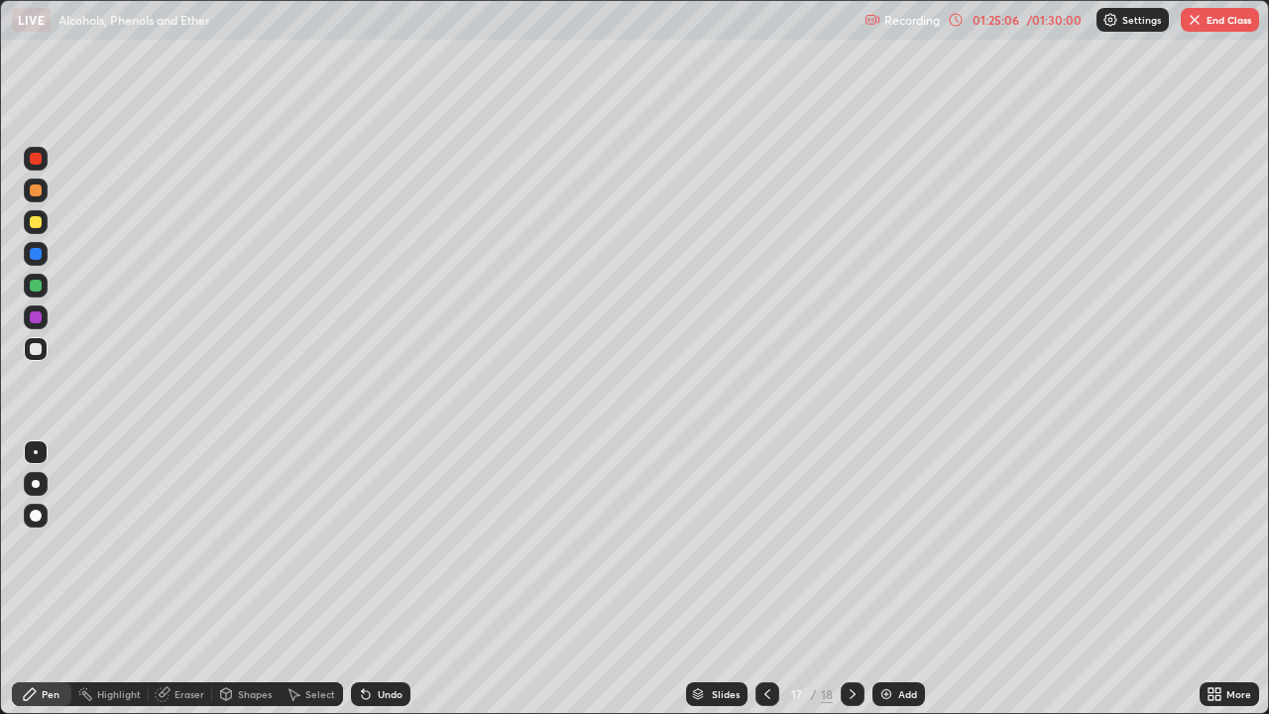
click at [851, 579] on icon at bounding box center [853, 694] width 16 height 16
click at [1222, 20] on button "End Class" at bounding box center [1220, 20] width 78 height 24
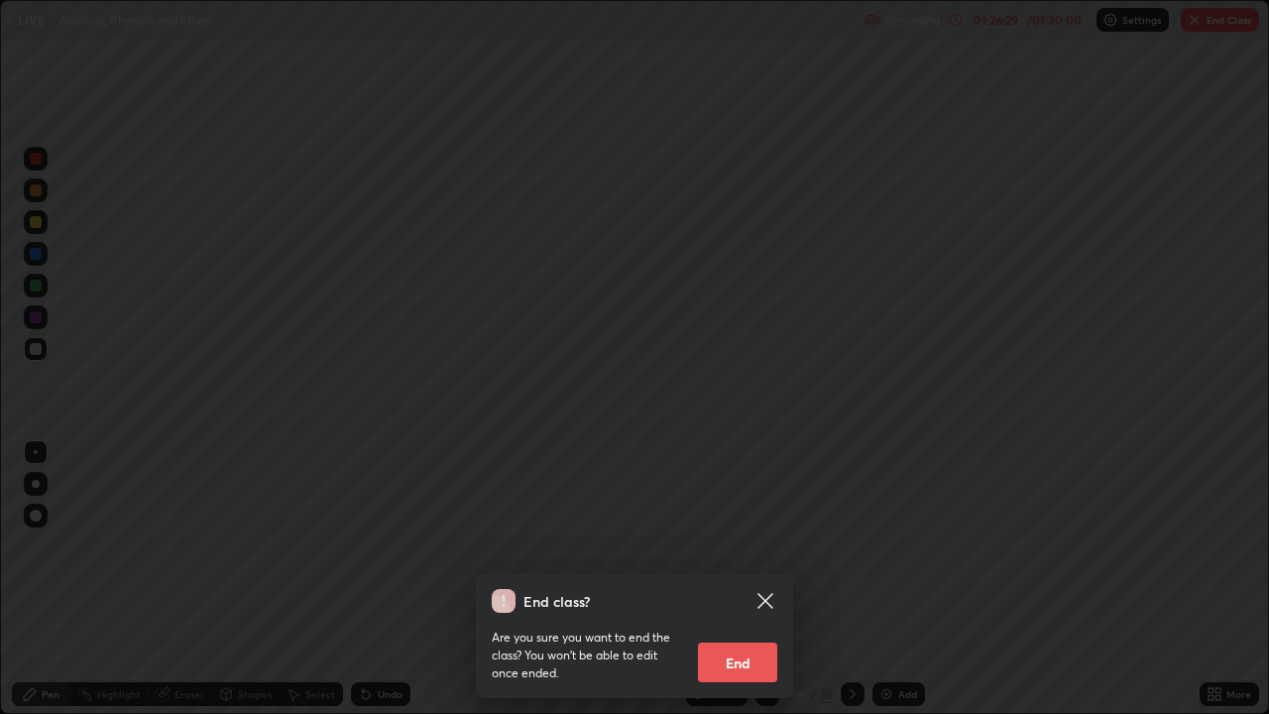
click at [724, 579] on button "End" at bounding box center [737, 663] width 79 height 40
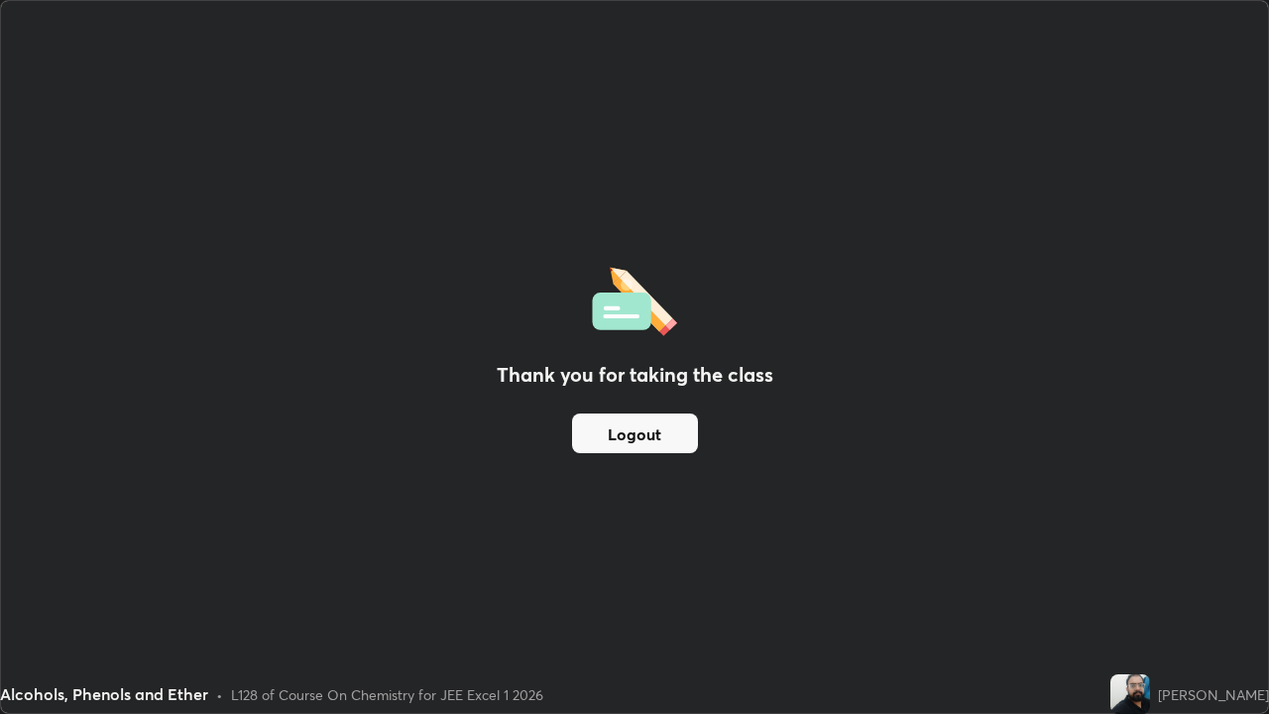
click at [633, 433] on button "Logout" at bounding box center [635, 433] width 126 height 40
